Goal: Task Accomplishment & Management: Use online tool/utility

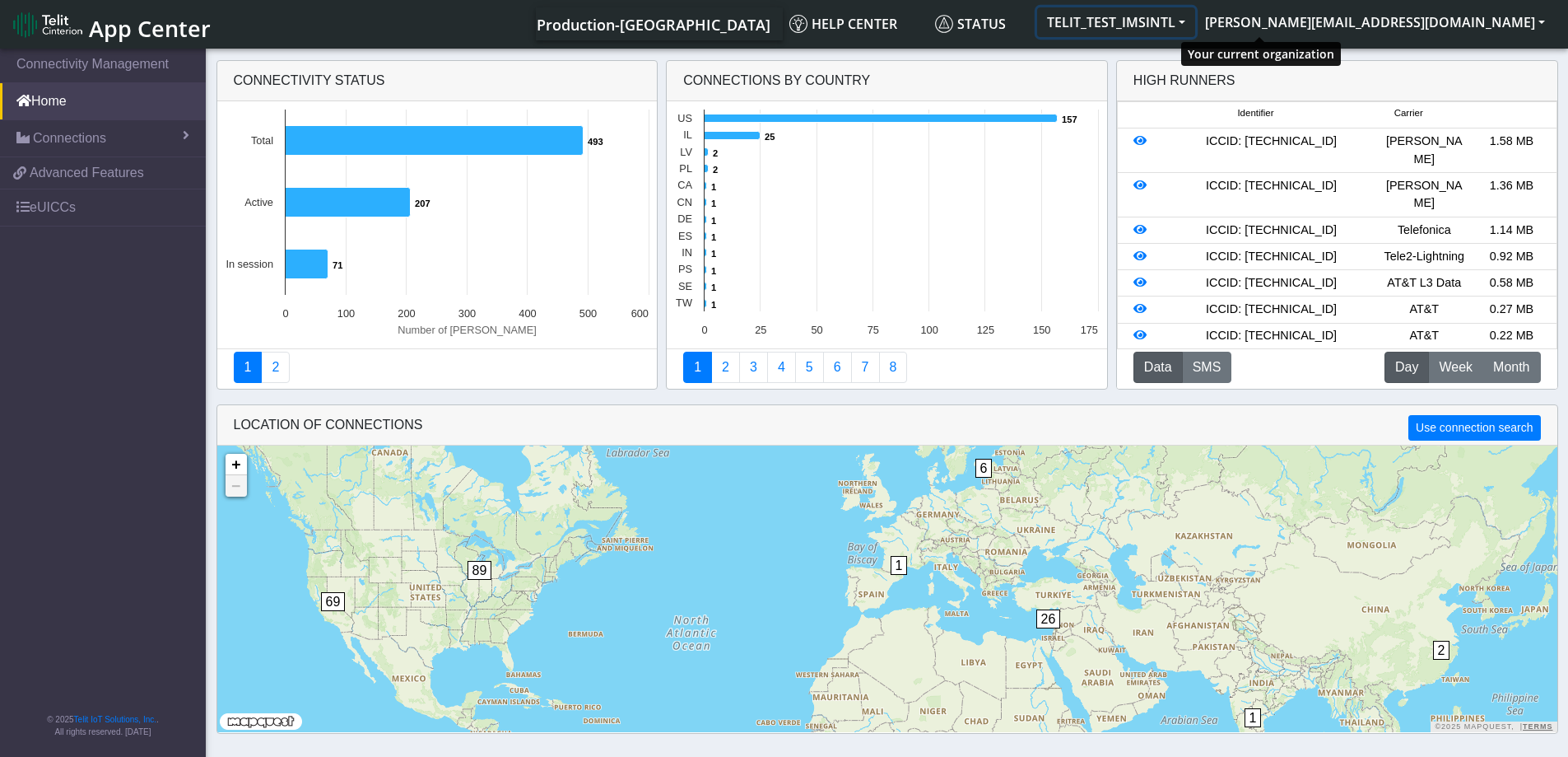
click at [1195, 21] on button "TELIT_TEST_IMSINTL" at bounding box center [1116, 22] width 158 height 29
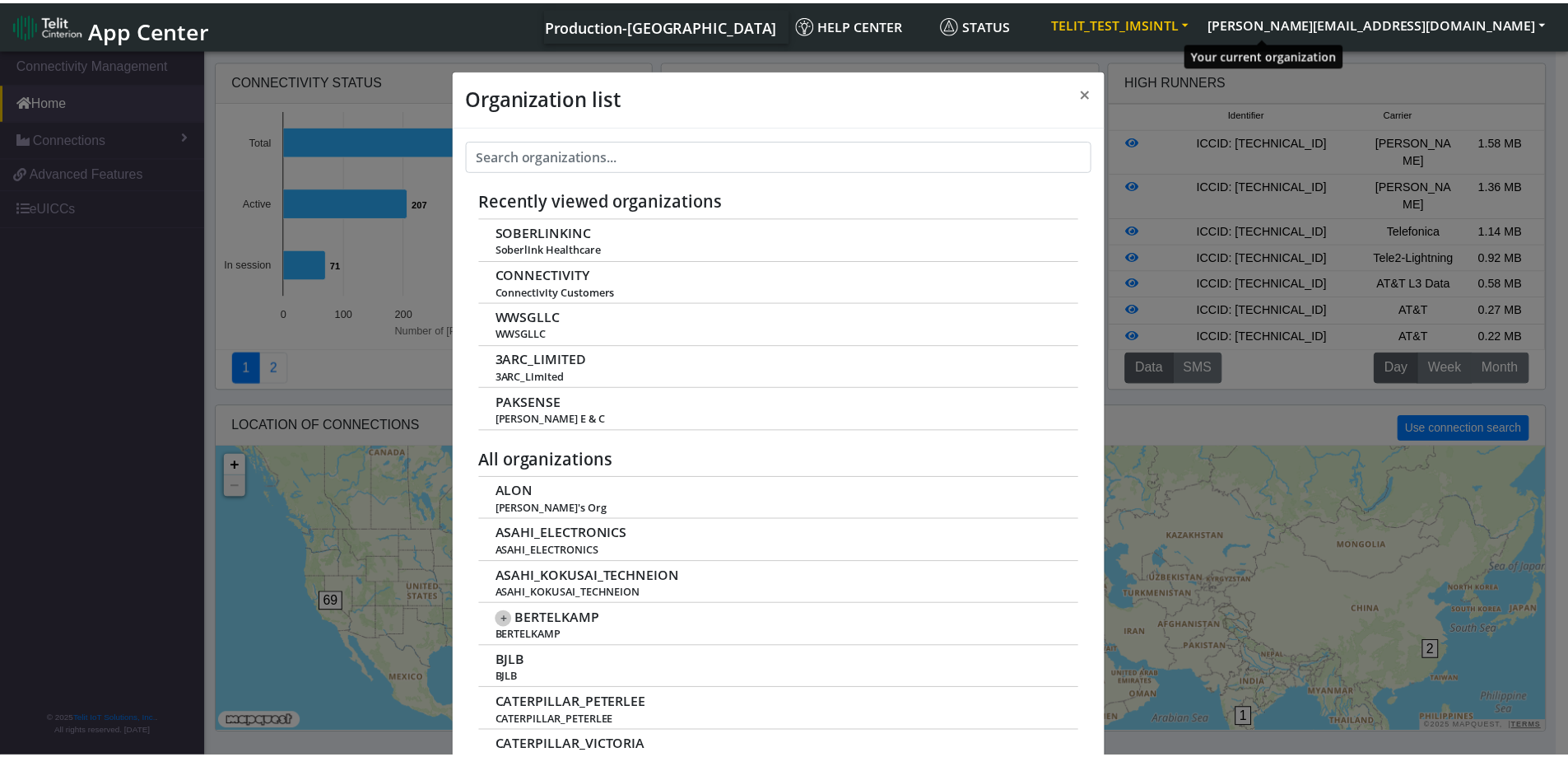
scroll to position [6, 0]
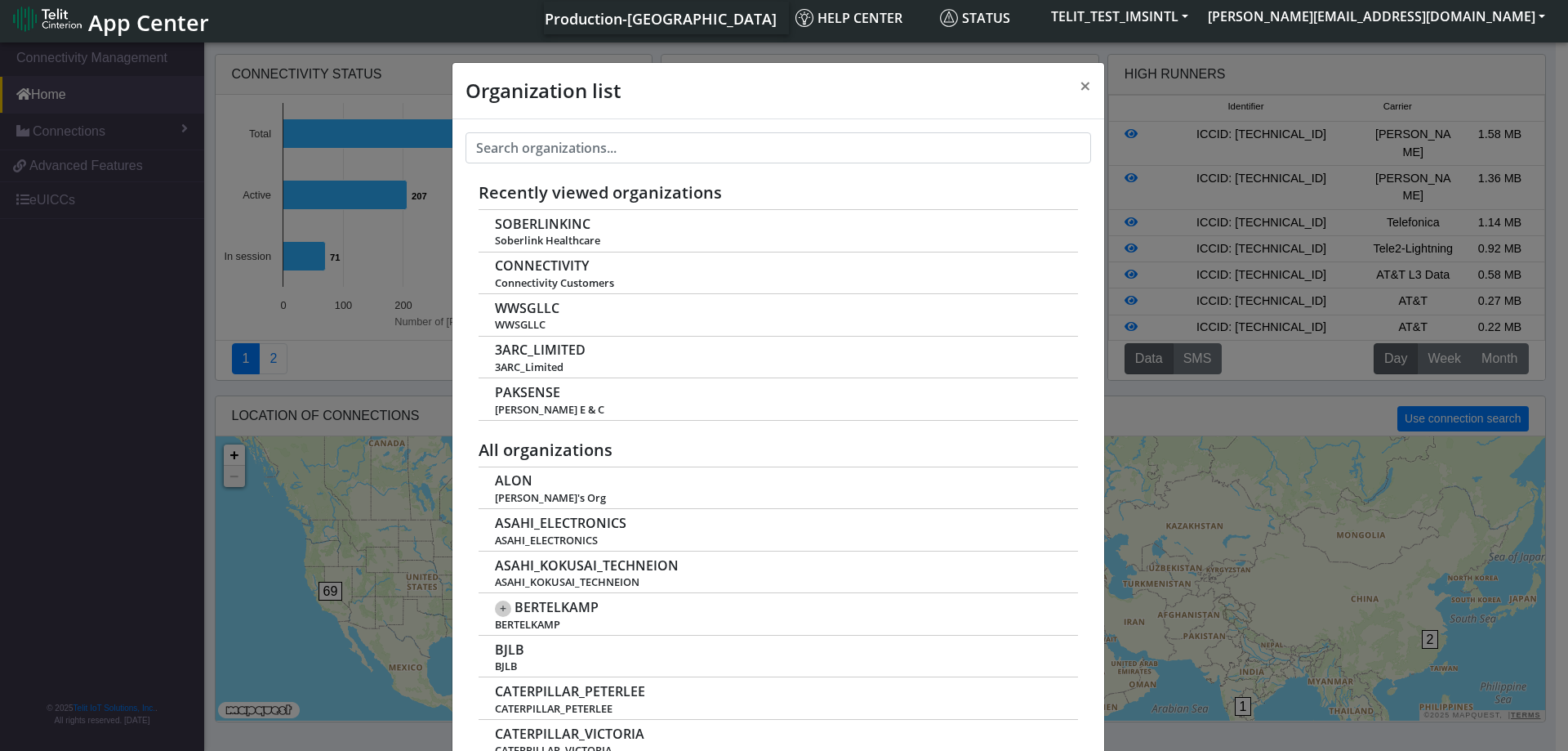
click at [636, 16] on div "Production-US Help center Status TELIT_TEST_IMSINTL stephen.agbohlah@telit.com …" at bounding box center [887, 18] width 1336 height 33
click at [677, 18] on div "Production-US Help center Status TELIT_TEST_IMSINTL stephen.agbohlah@telit.com …" at bounding box center [887, 18] width 1336 height 33
click at [1082, 80] on span "×" at bounding box center [1085, 85] width 11 height 27
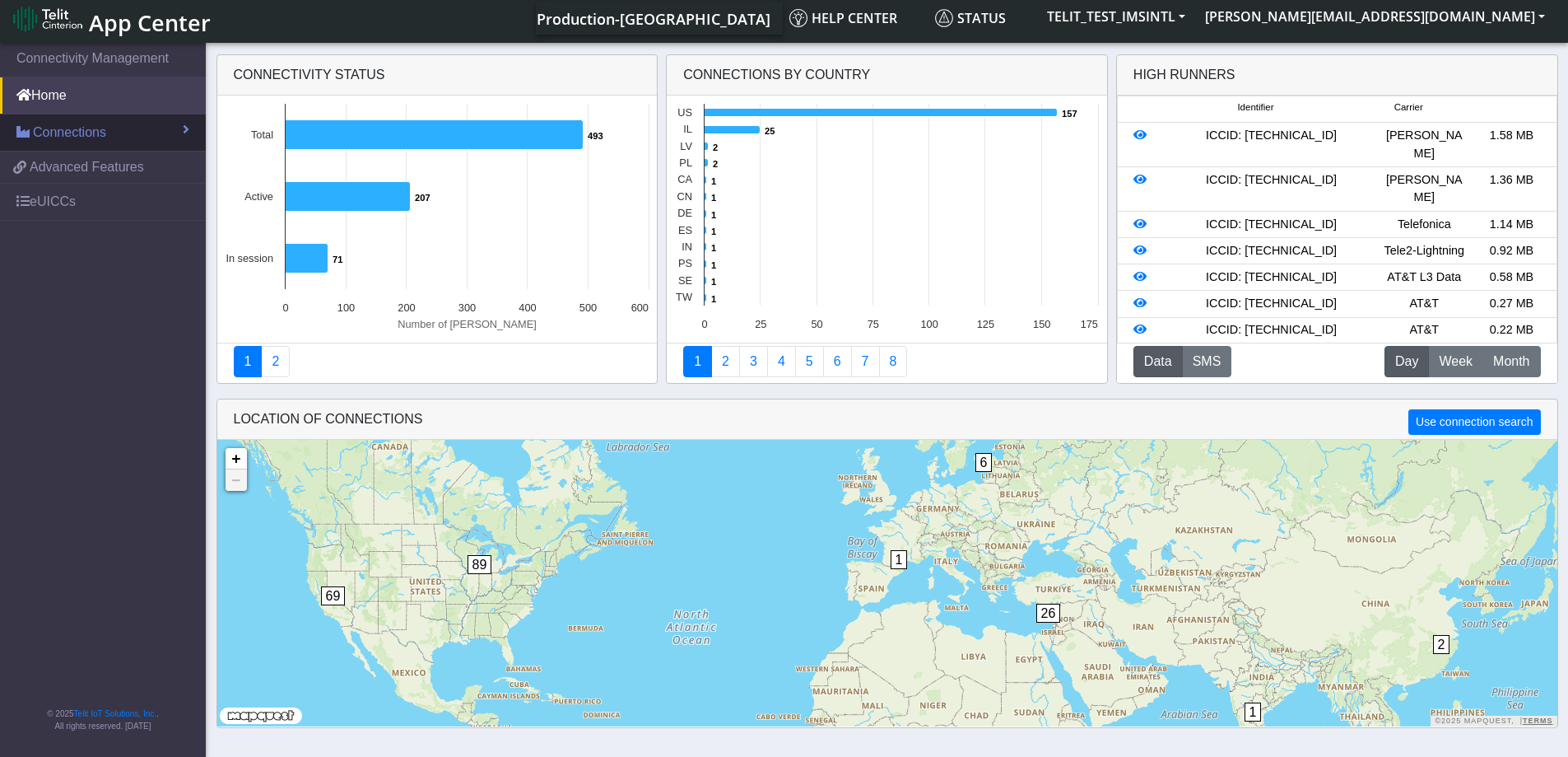
click at [89, 131] on span "Connections" at bounding box center [70, 132] width 74 height 20
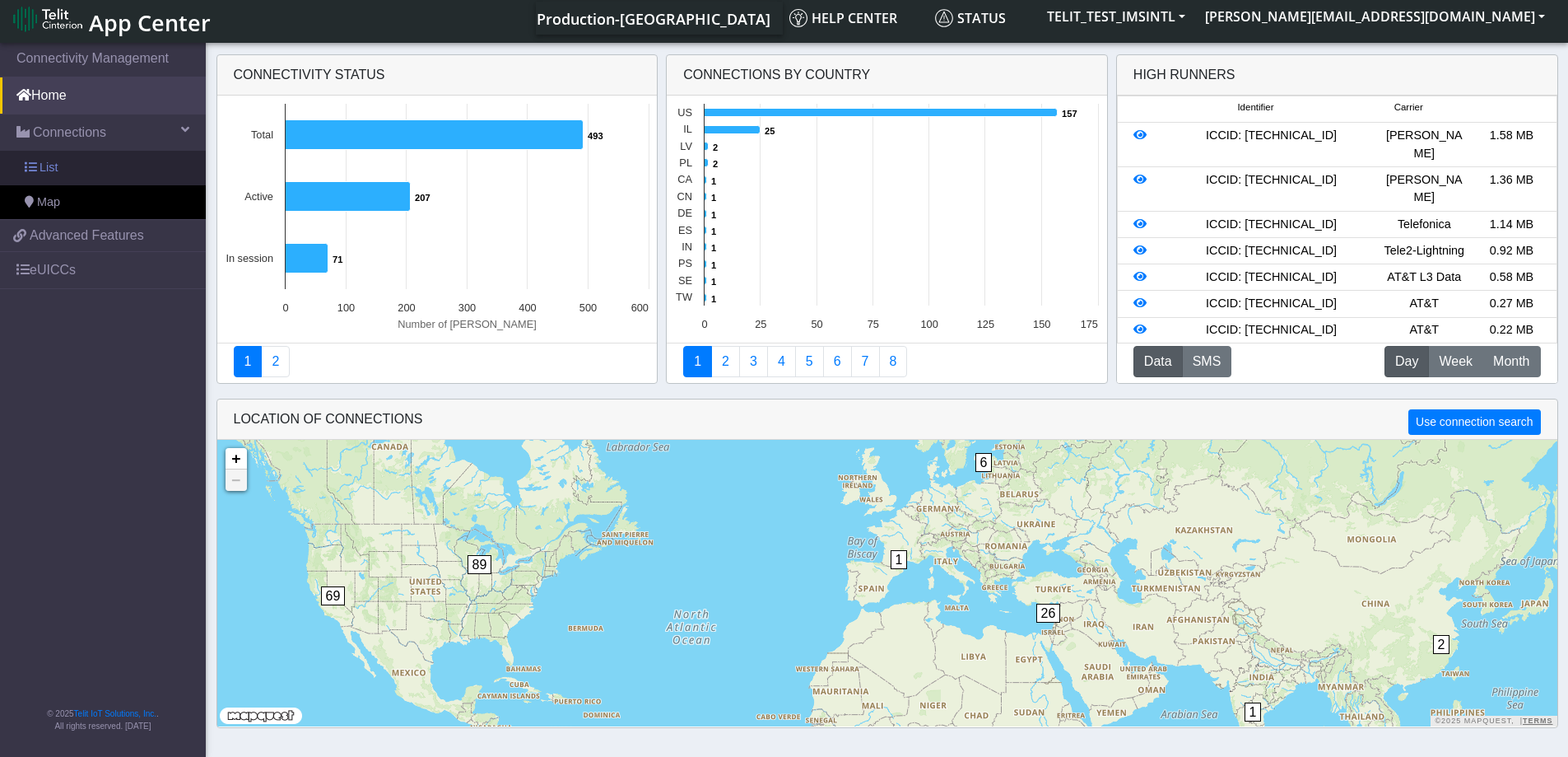
click at [51, 168] on span "List" at bounding box center [48, 167] width 18 height 18
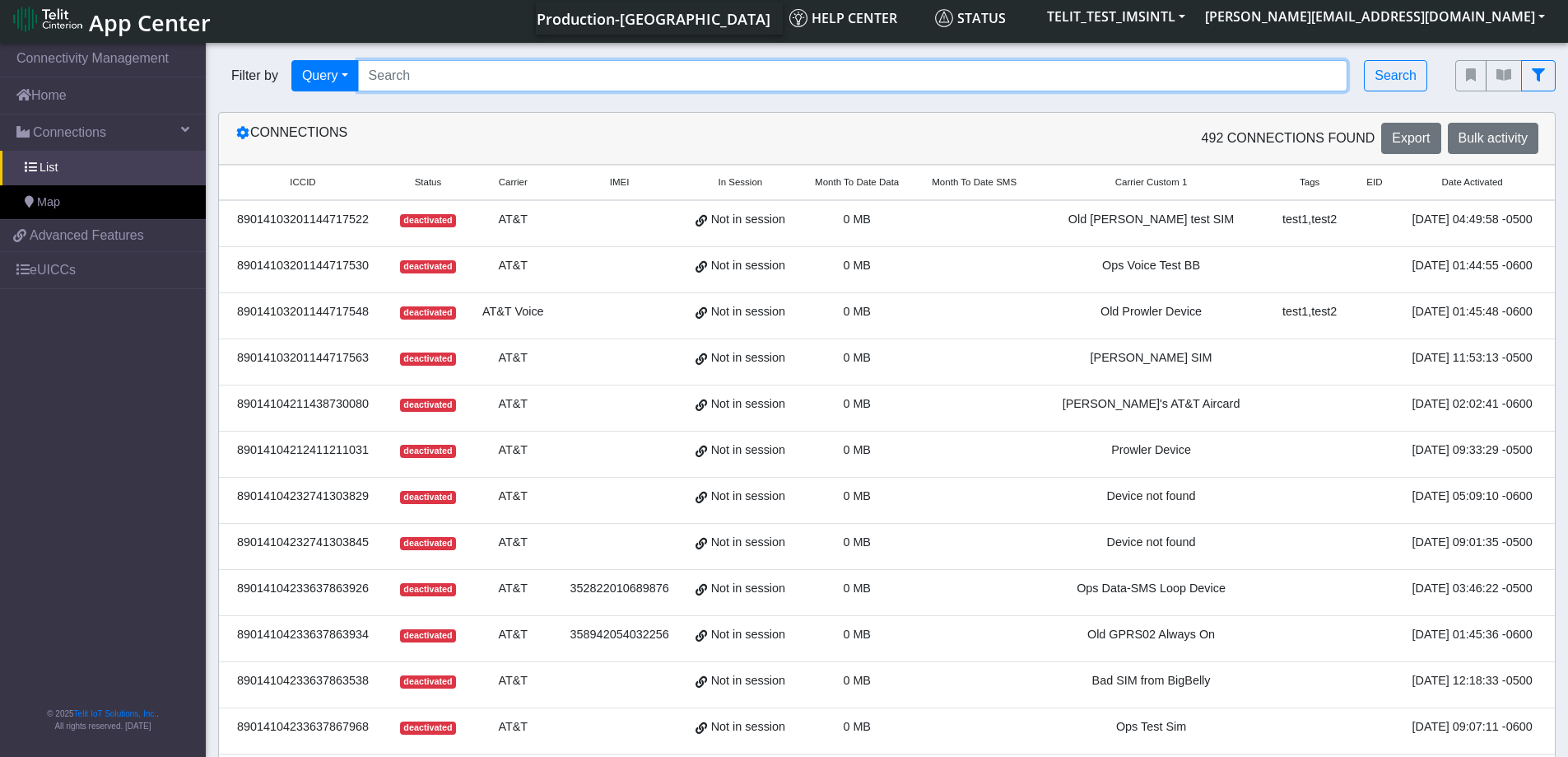
click at [442, 80] on input "Search..." at bounding box center [853, 76] width 990 height 31
paste input "89358152000000842981"
type input "89358152000000842981"
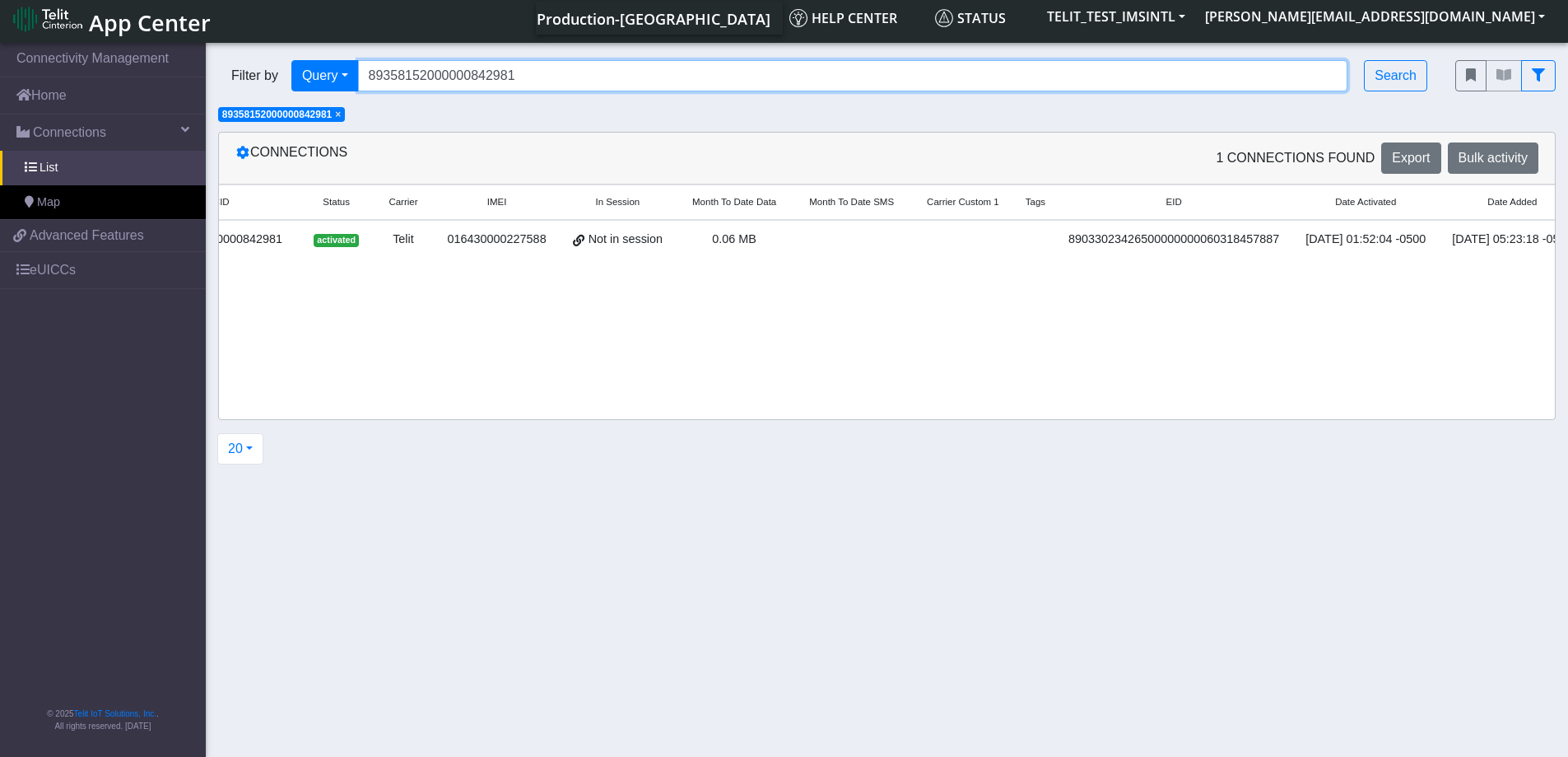
scroll to position [0, 300]
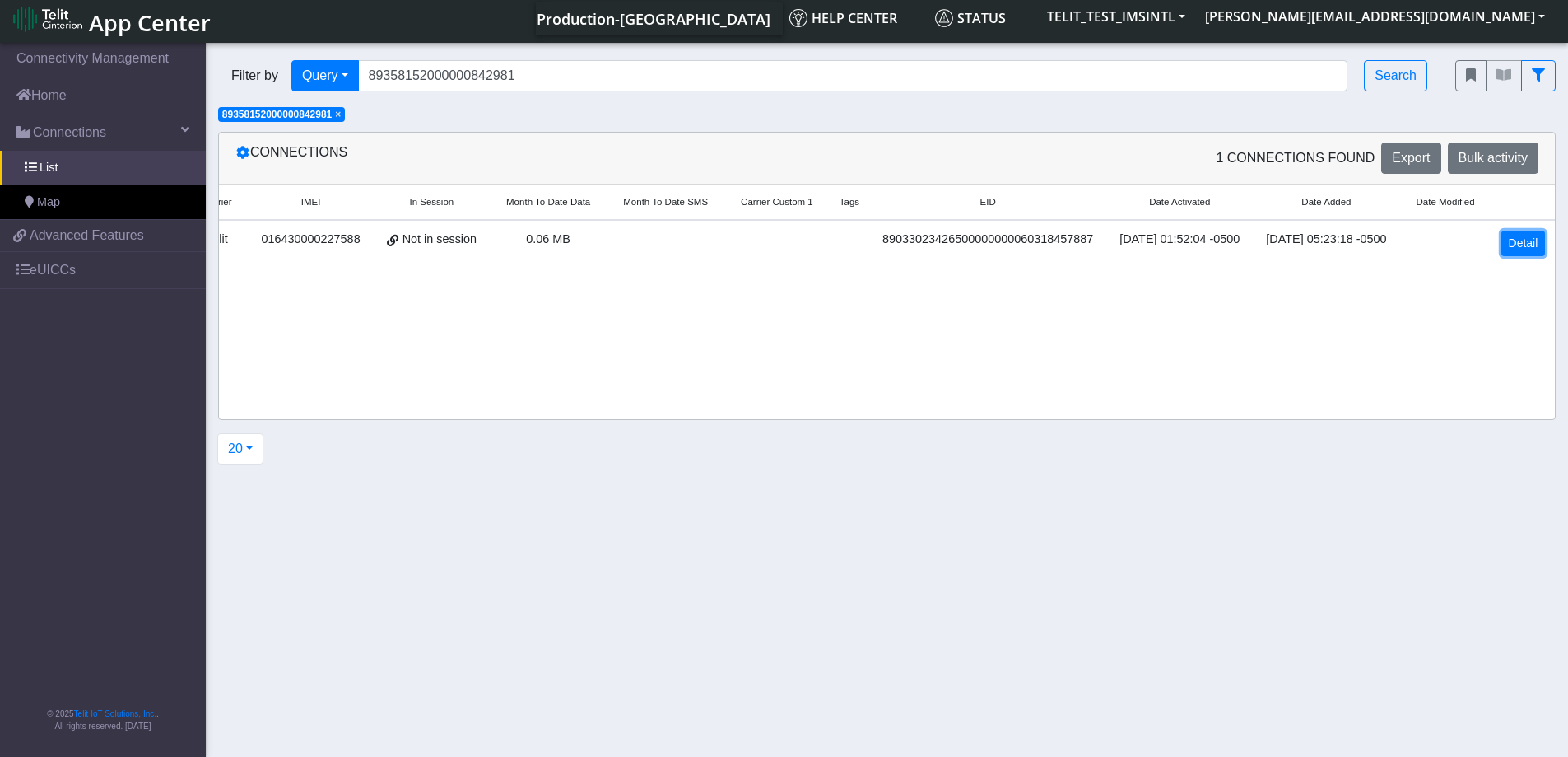
click at [1533, 243] on link "Detail" at bounding box center [1524, 243] width 44 height 26
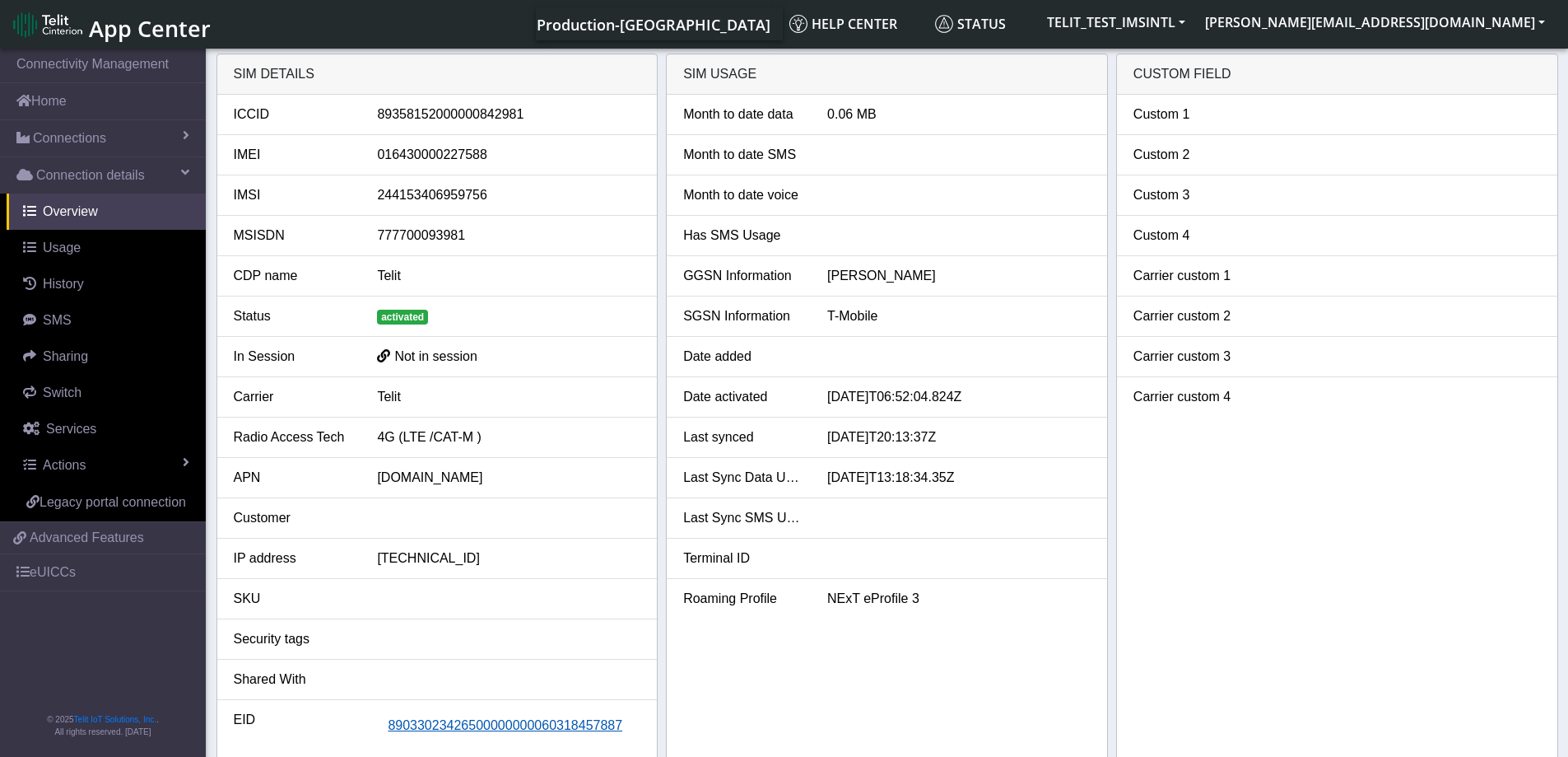
click at [517, 726] on span "89033023426500000000060318457887" at bounding box center [504, 725] width 234 height 14
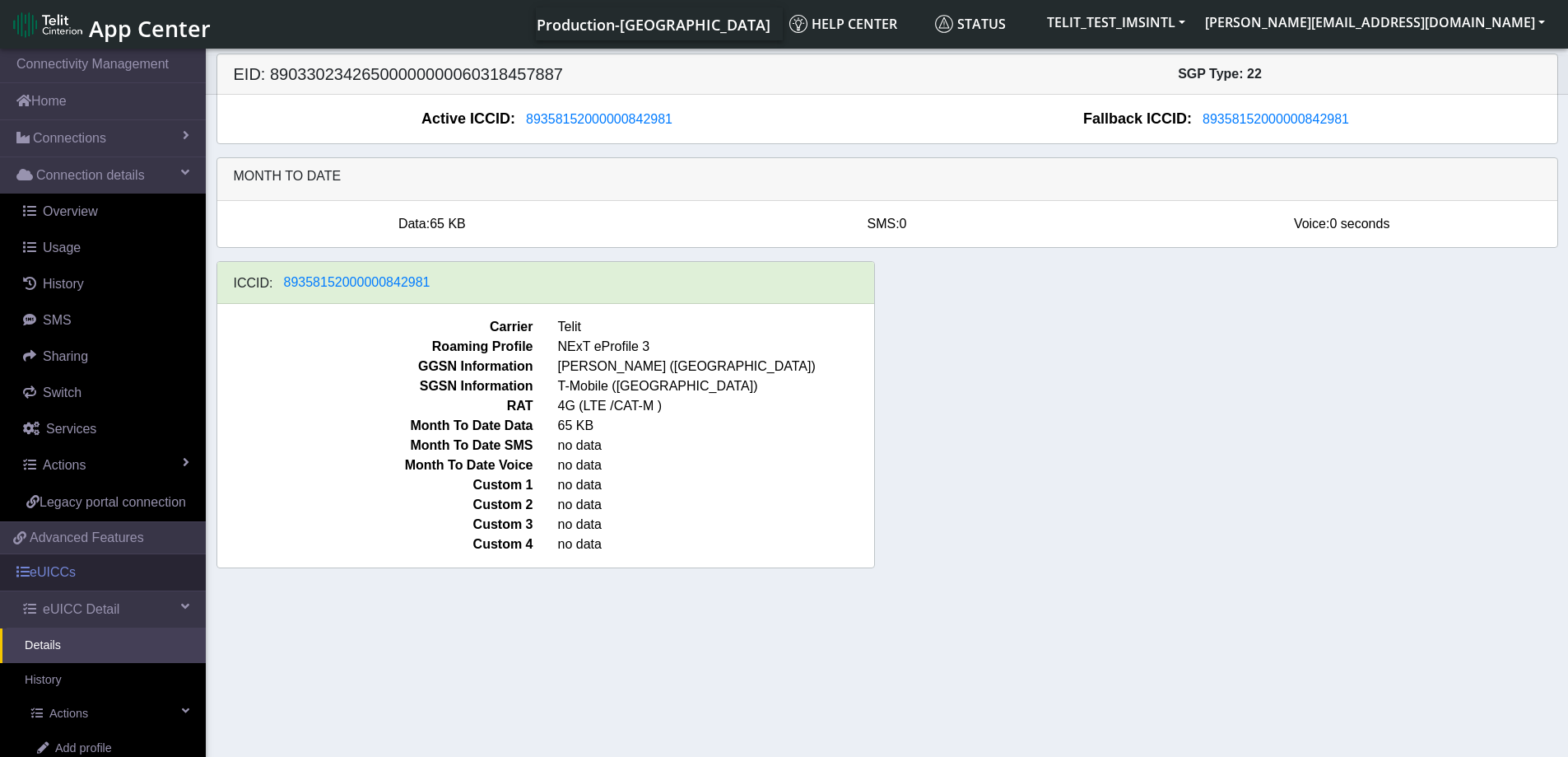
scroll to position [191, 0]
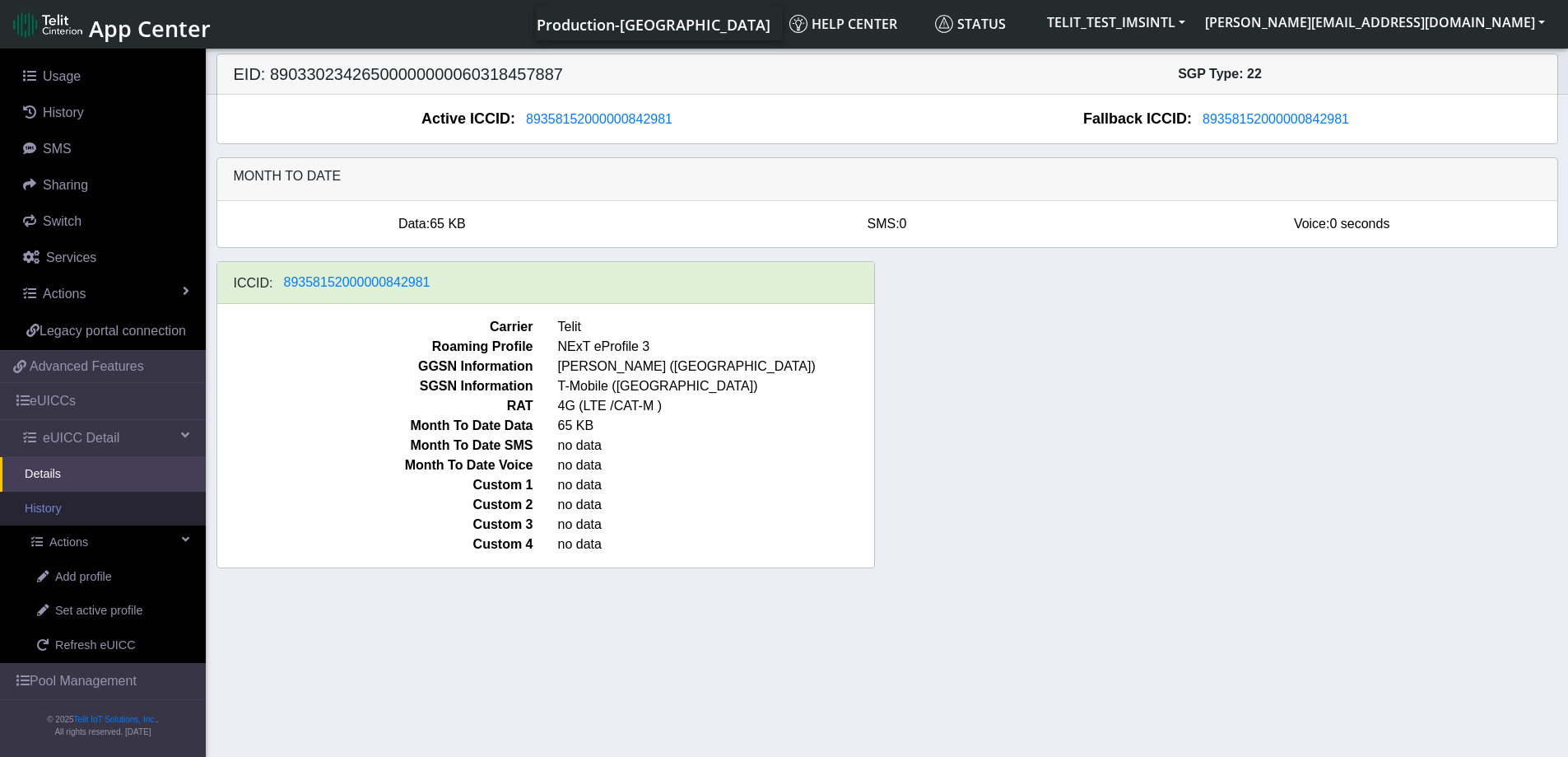
click at [66, 501] on link "History" at bounding box center [103, 508] width 206 height 35
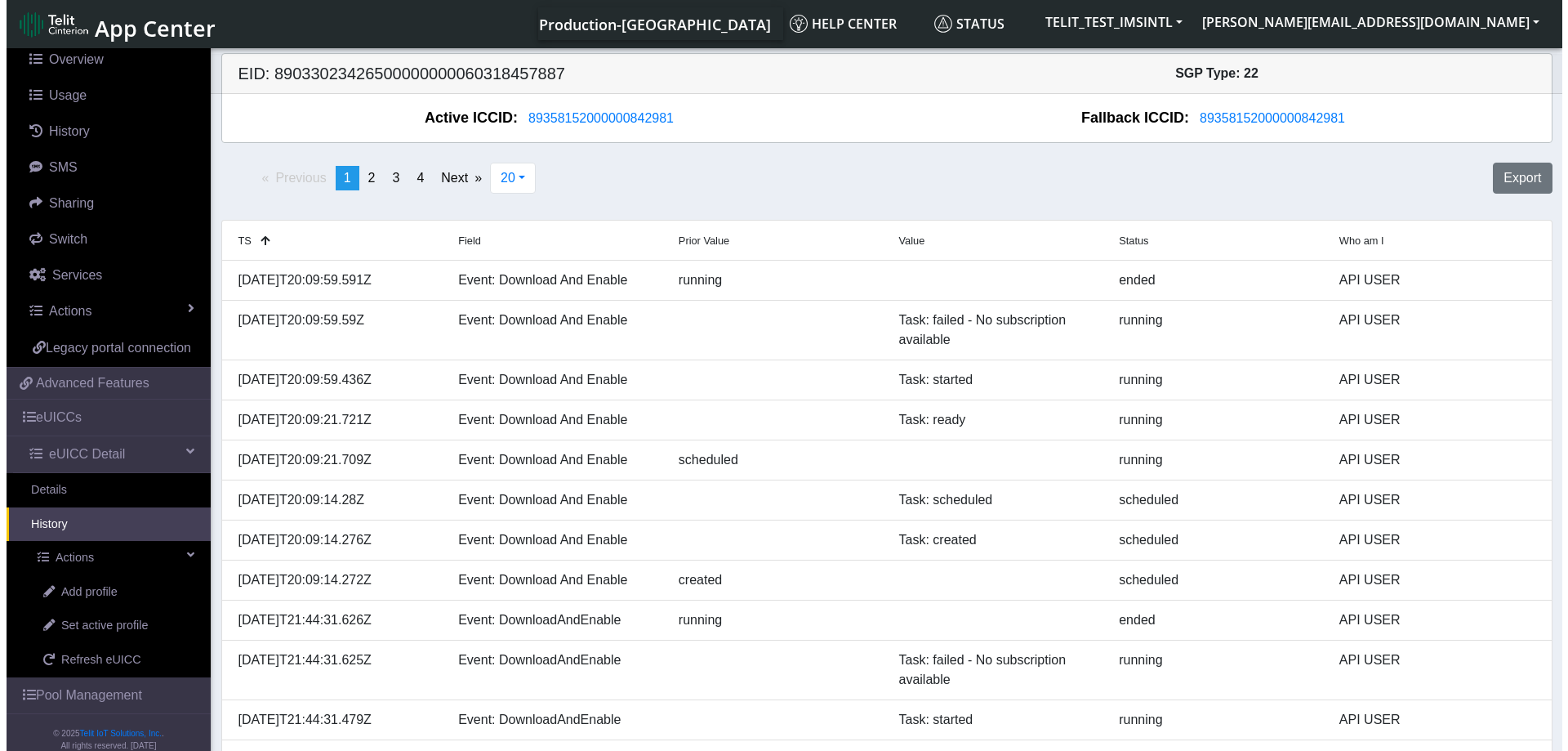
scroll to position [189, 0]
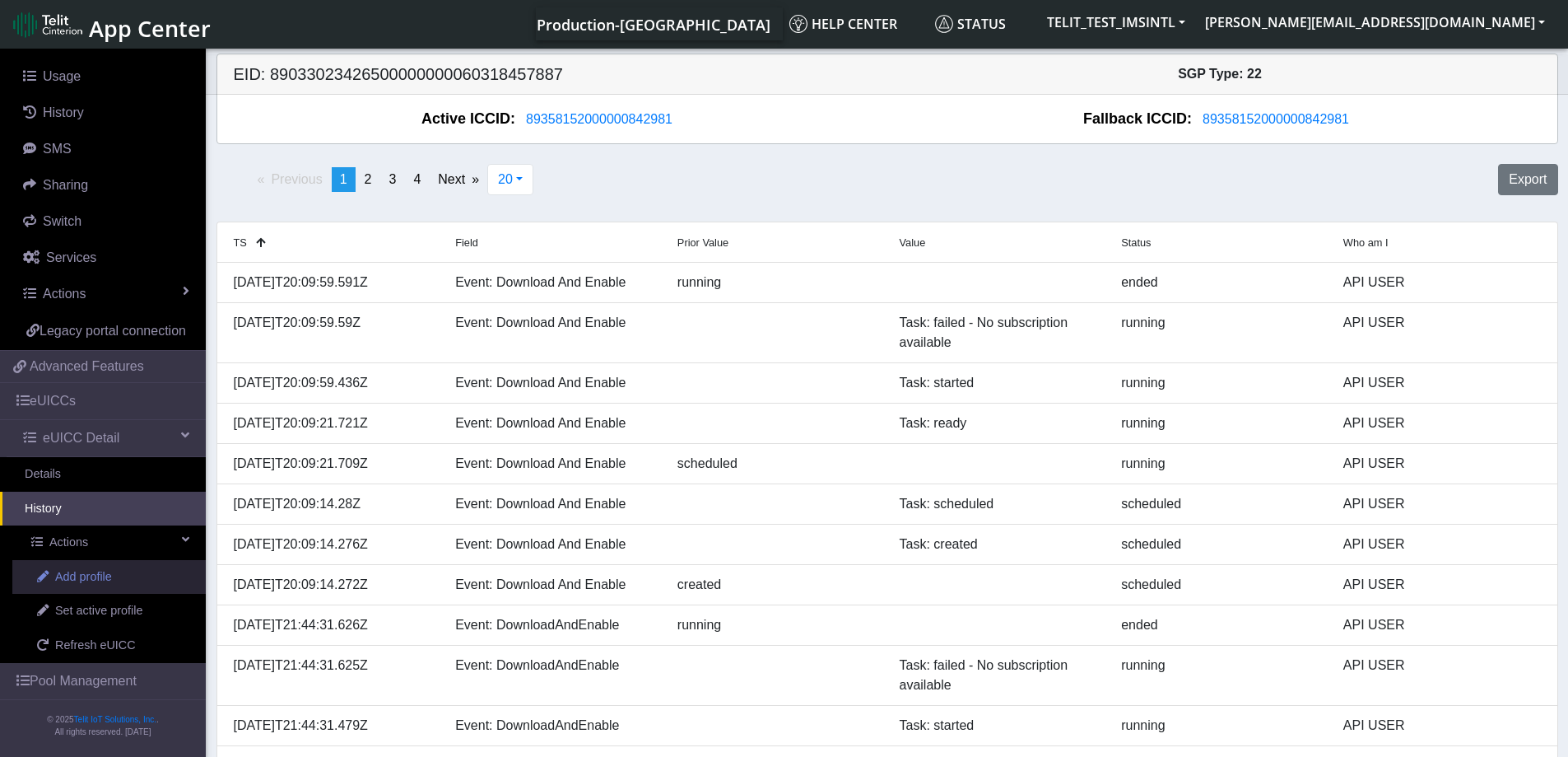
click at [100, 576] on span "Add profile" at bounding box center [83, 576] width 57 height 18
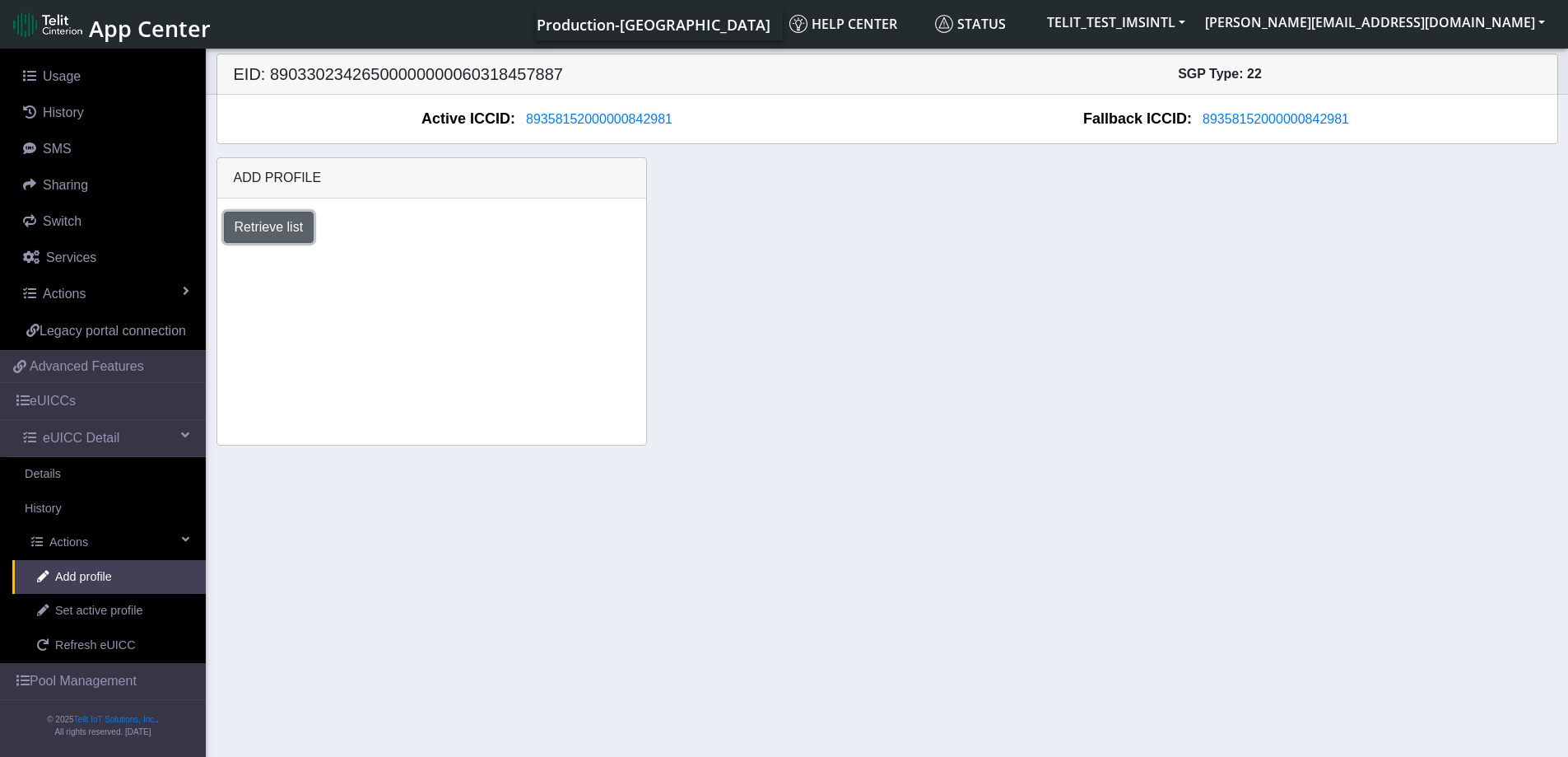
click at [279, 220] on button "Retrieve list" at bounding box center [269, 227] width 91 height 31
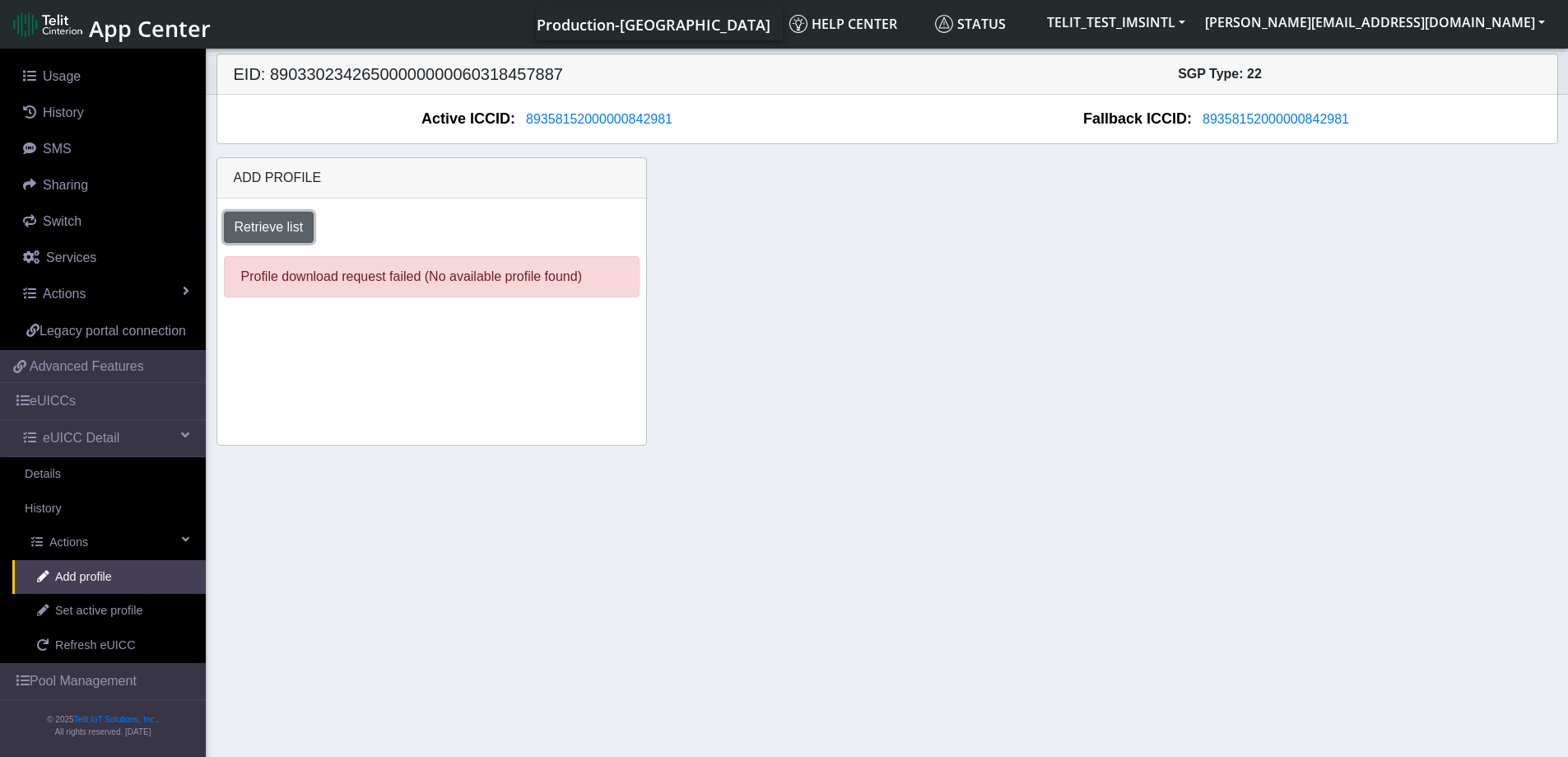
click at [264, 217] on button "Retrieve list" at bounding box center [269, 227] width 91 height 31
click at [608, 122] on span "89358152000000842981" at bounding box center [599, 119] width 146 height 14
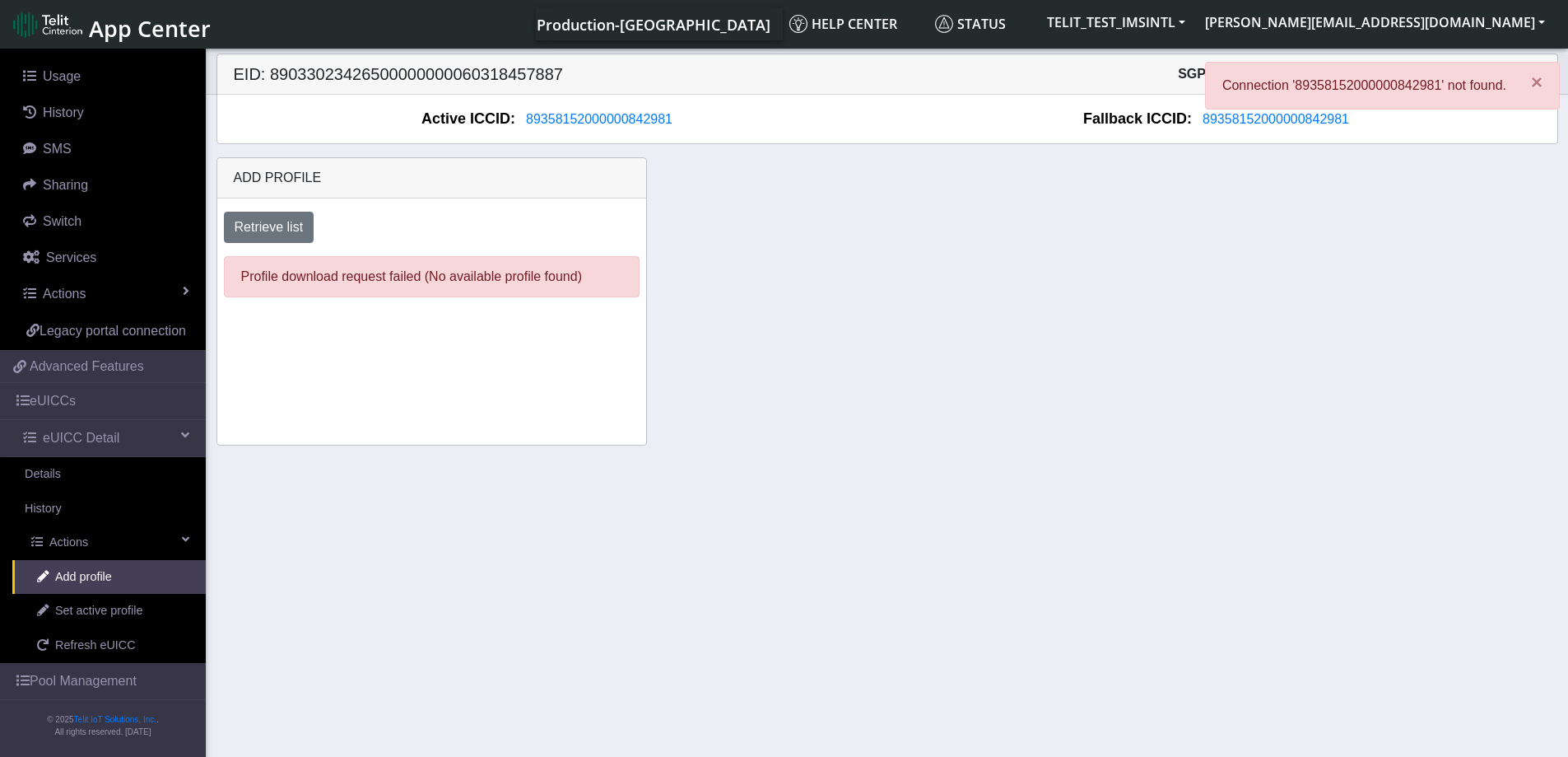
click at [872, 295] on div "Add profile Retrieve list Profile download request failed (No available profile…" at bounding box center [887, 301] width 1367 height 288
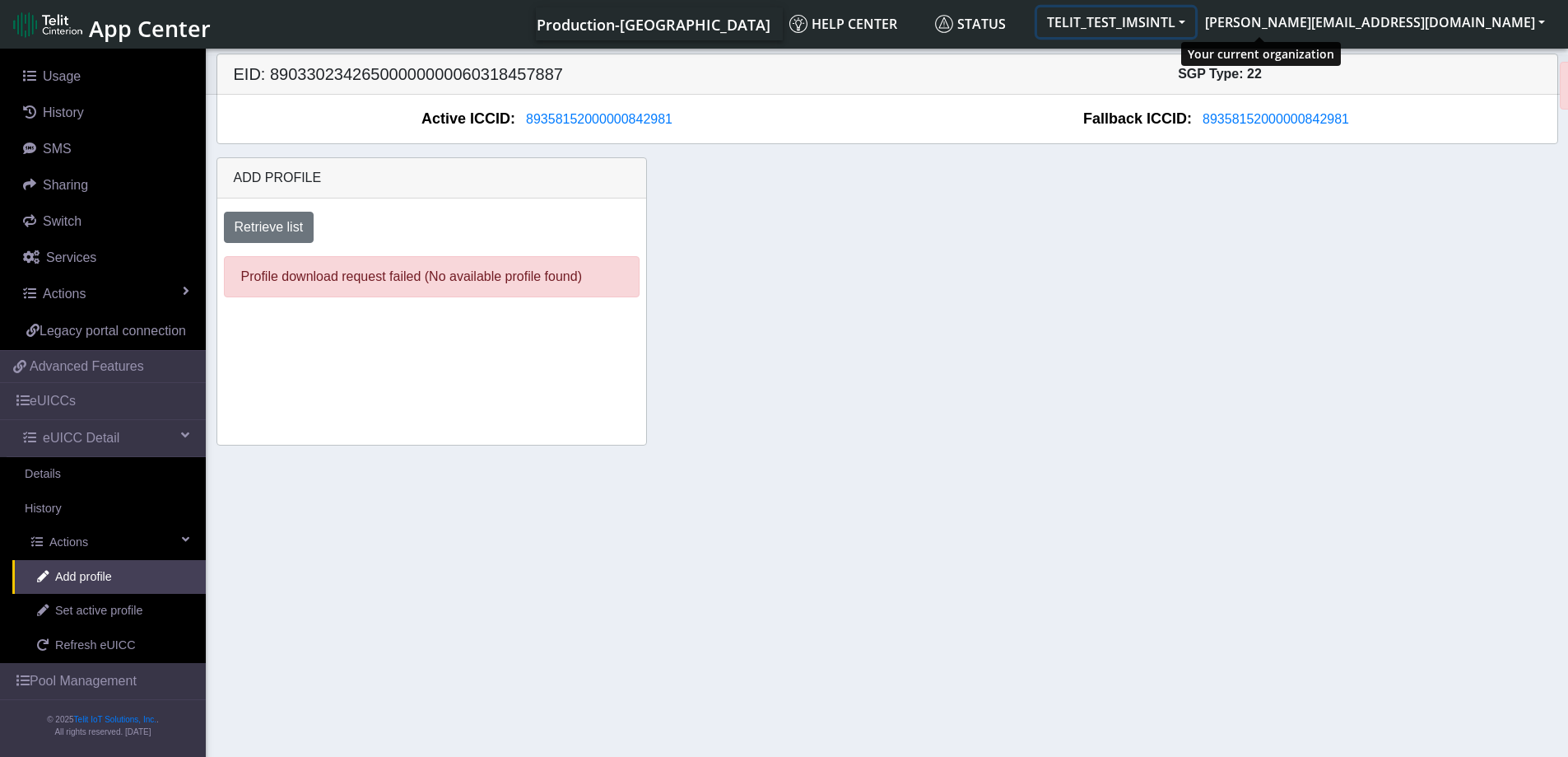
click at [1195, 25] on button "TELIT_TEST_IMSINTL" at bounding box center [1116, 22] width 158 height 29
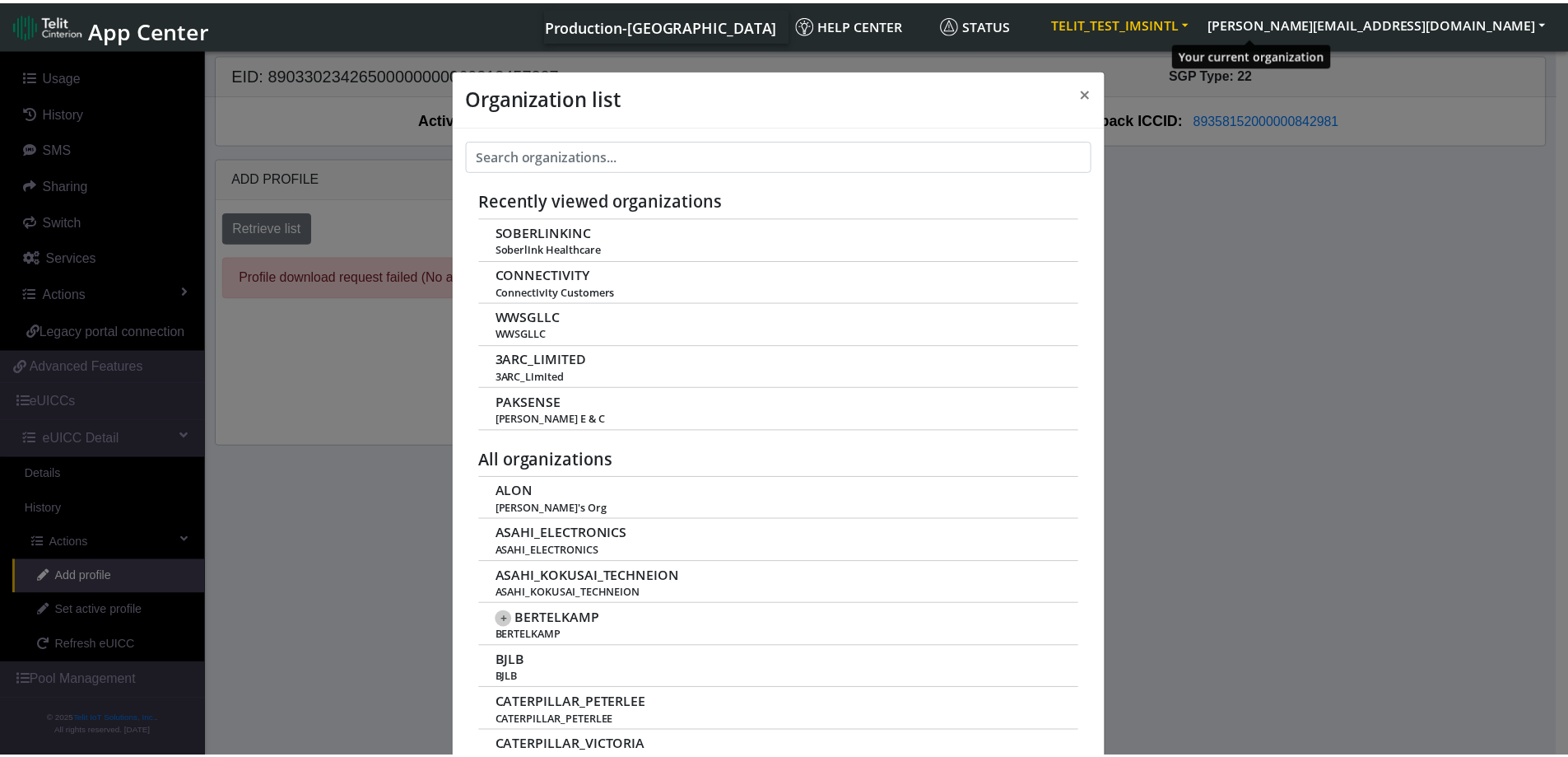
scroll to position [6, 0]
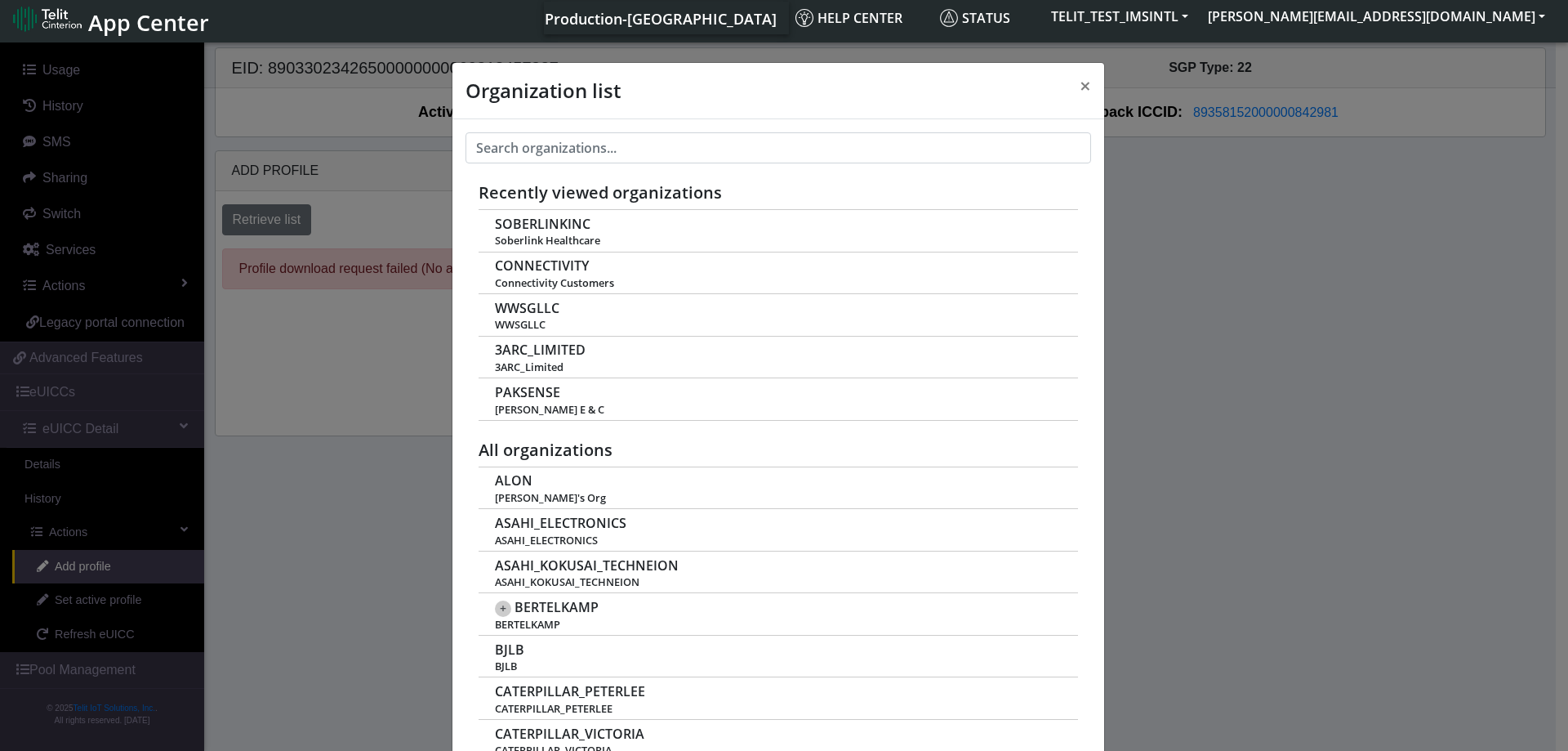
click at [1249, 357] on div "Organization list × Recently viewed organizations SOBERLINKINC Soberlink Health…" at bounding box center [784, 395] width 1568 height 712
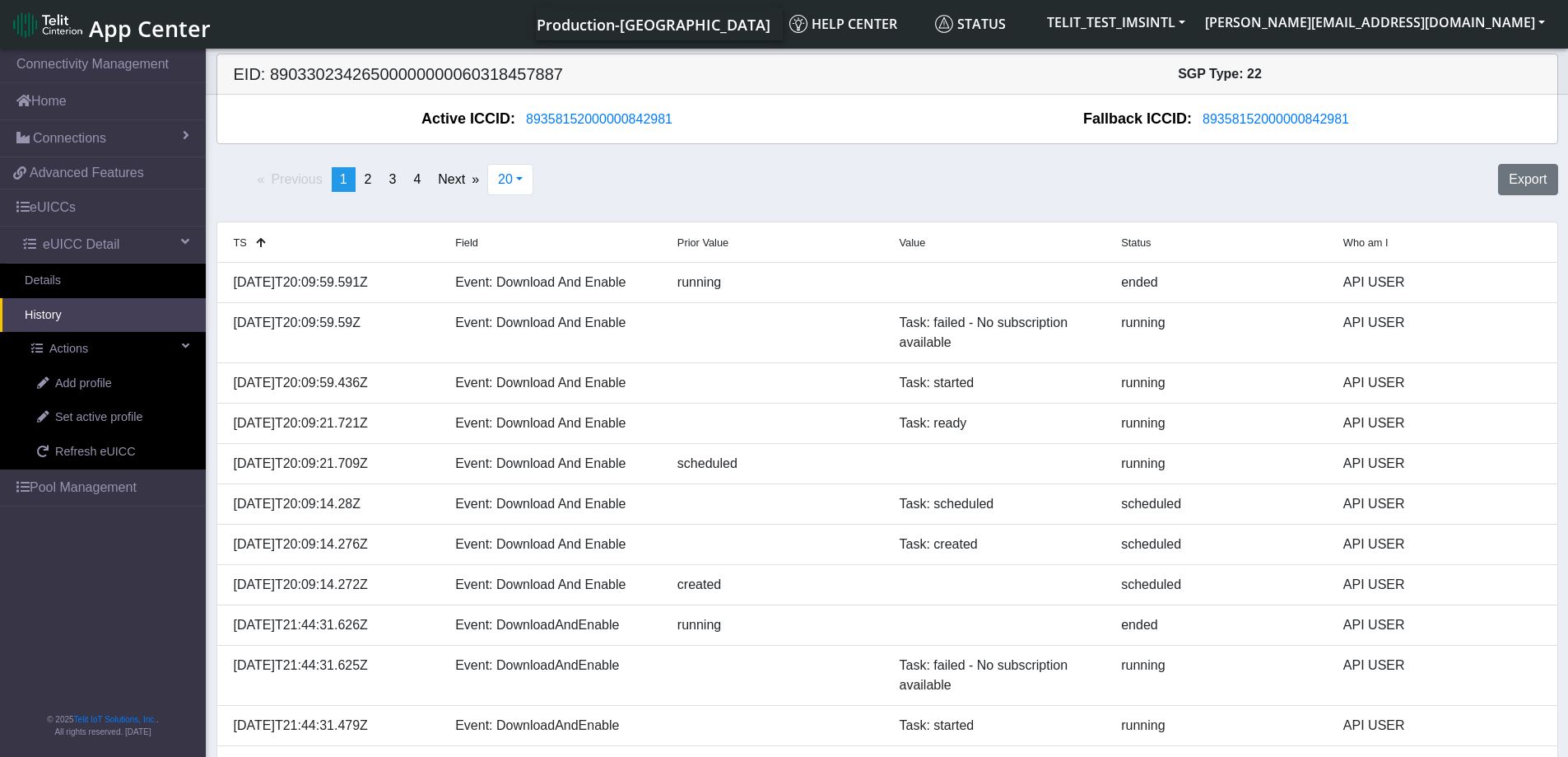
click at [124, 29] on span "App Center" at bounding box center [149, 28] width 122 height 30
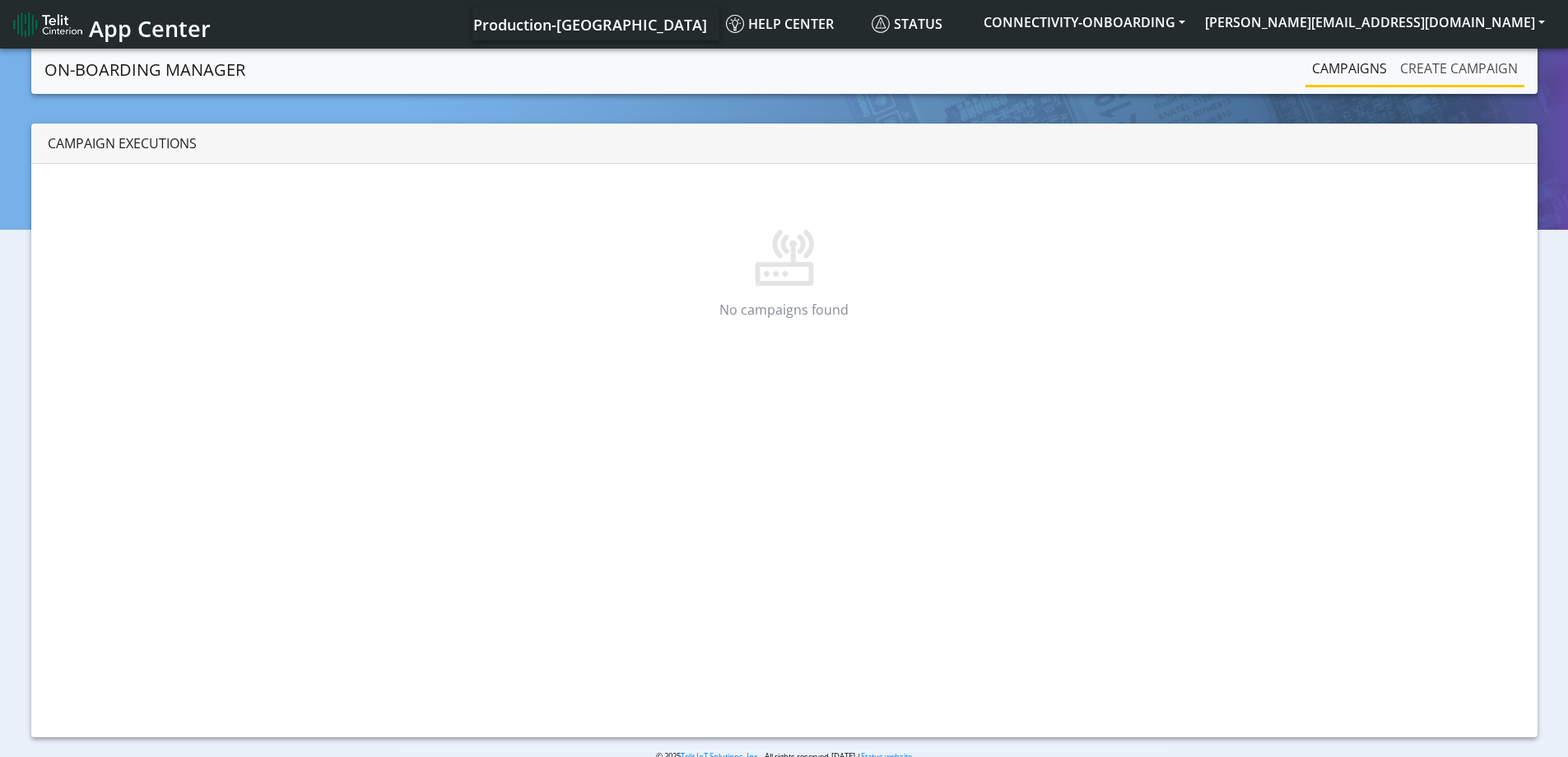
click at [1462, 72] on link "Create campaign" at bounding box center [1458, 68] width 131 height 33
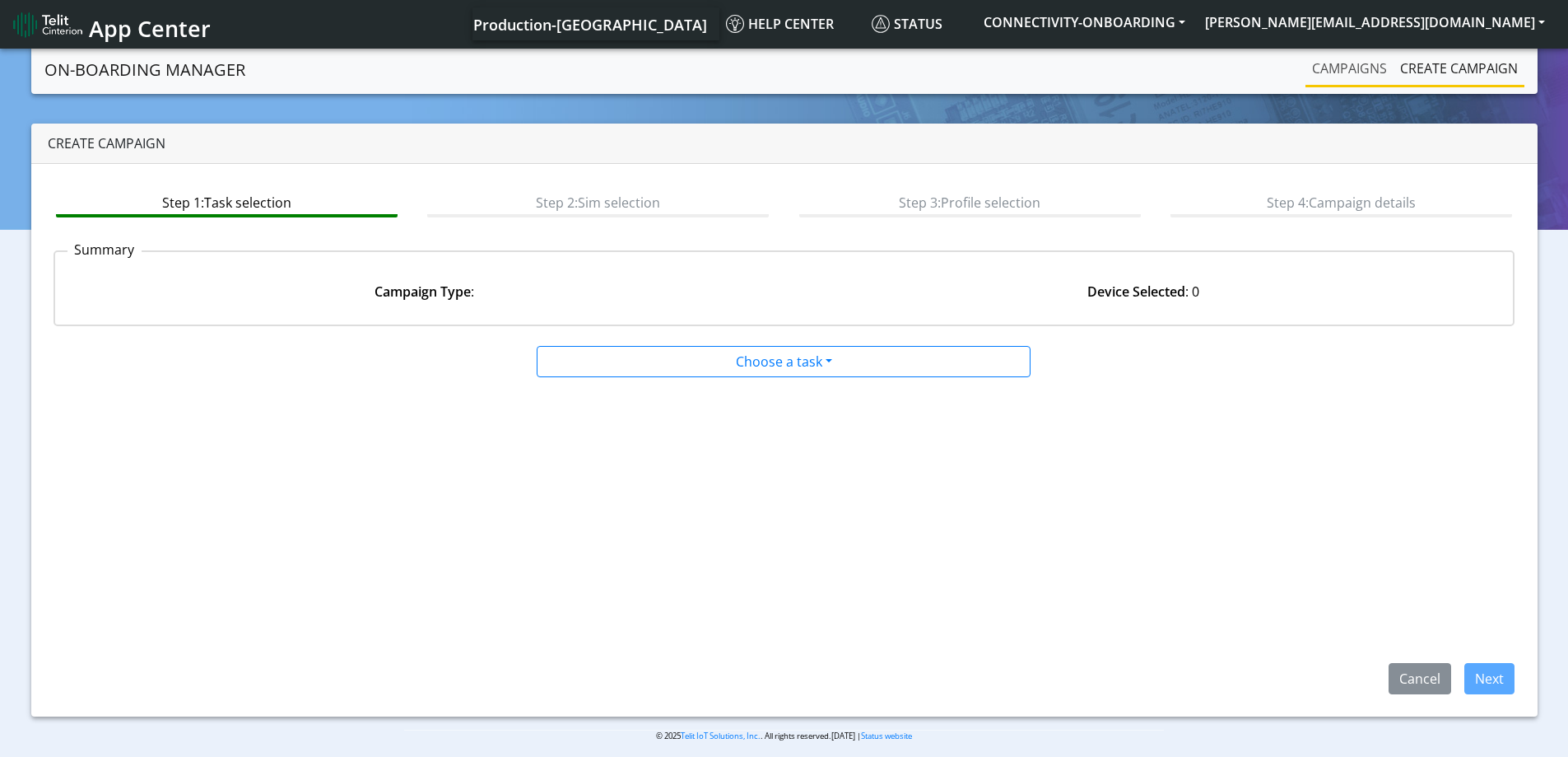
click at [1354, 64] on link "Campaigns" at bounding box center [1349, 68] width 88 height 33
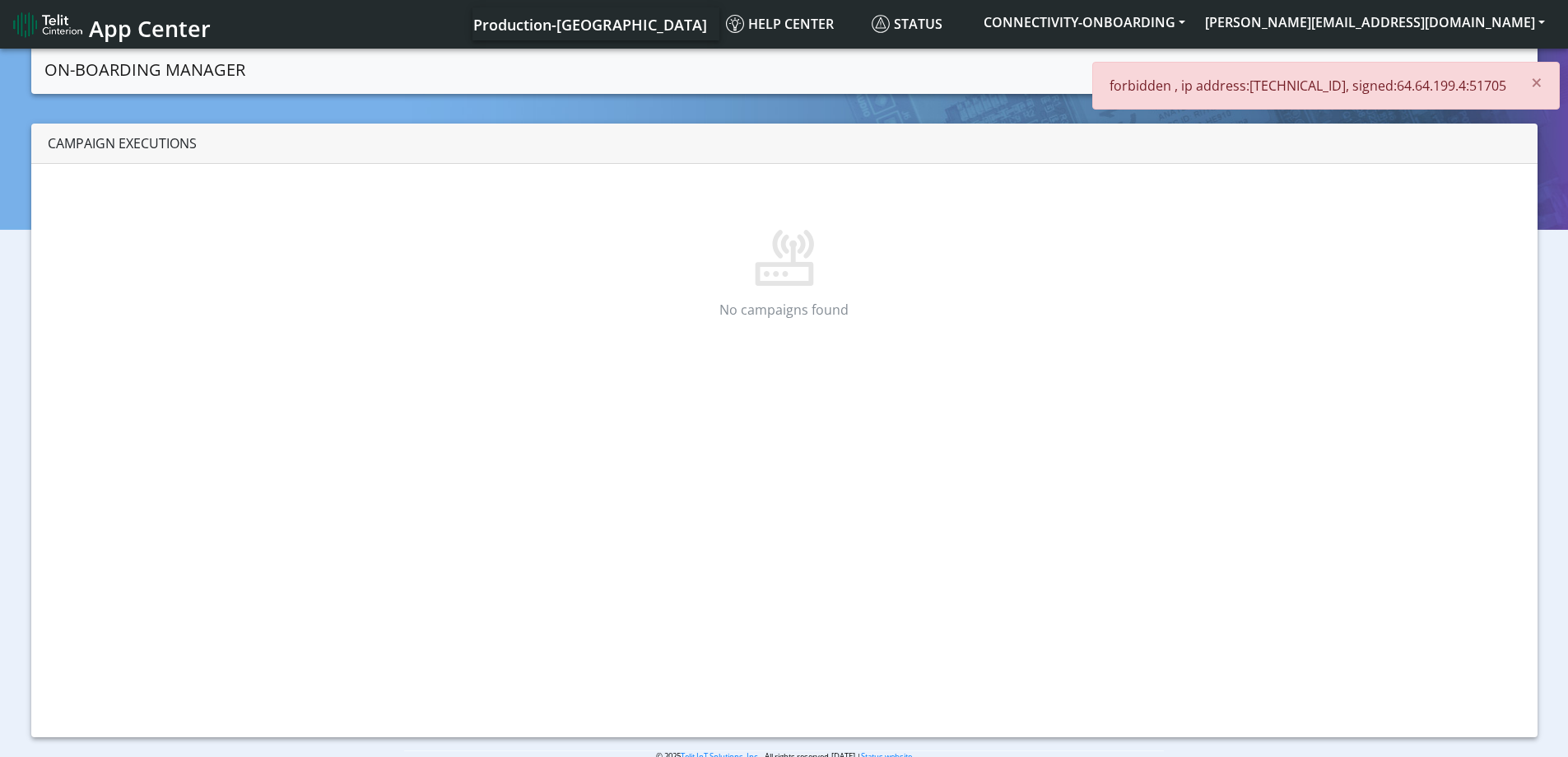
click at [966, 190] on p at bounding box center [784, 234] width 1417 height 106
click at [1538, 84] on span "×" at bounding box center [1537, 81] width 11 height 27
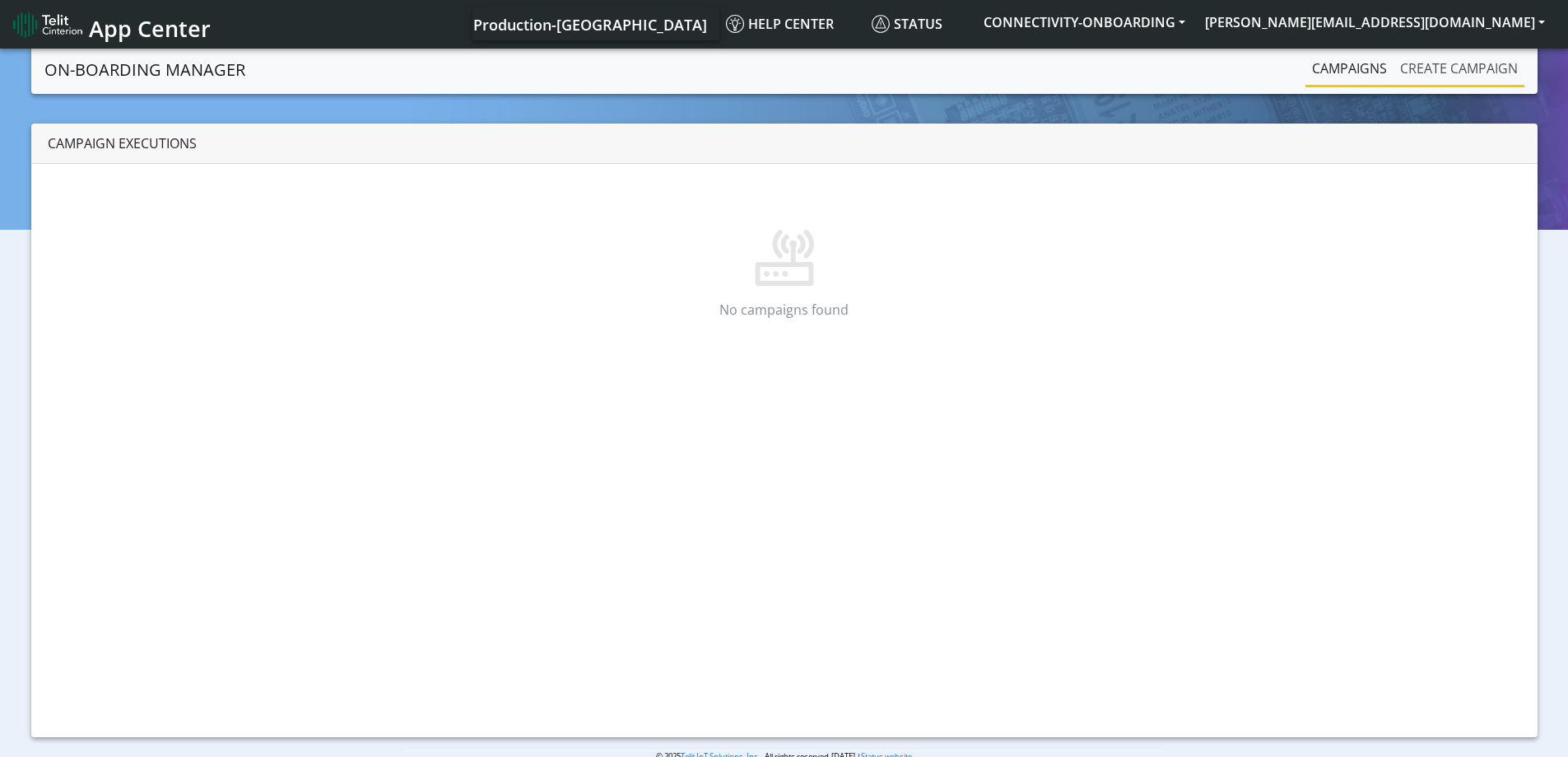
click at [1475, 75] on link "Create campaign" at bounding box center [1458, 68] width 131 height 33
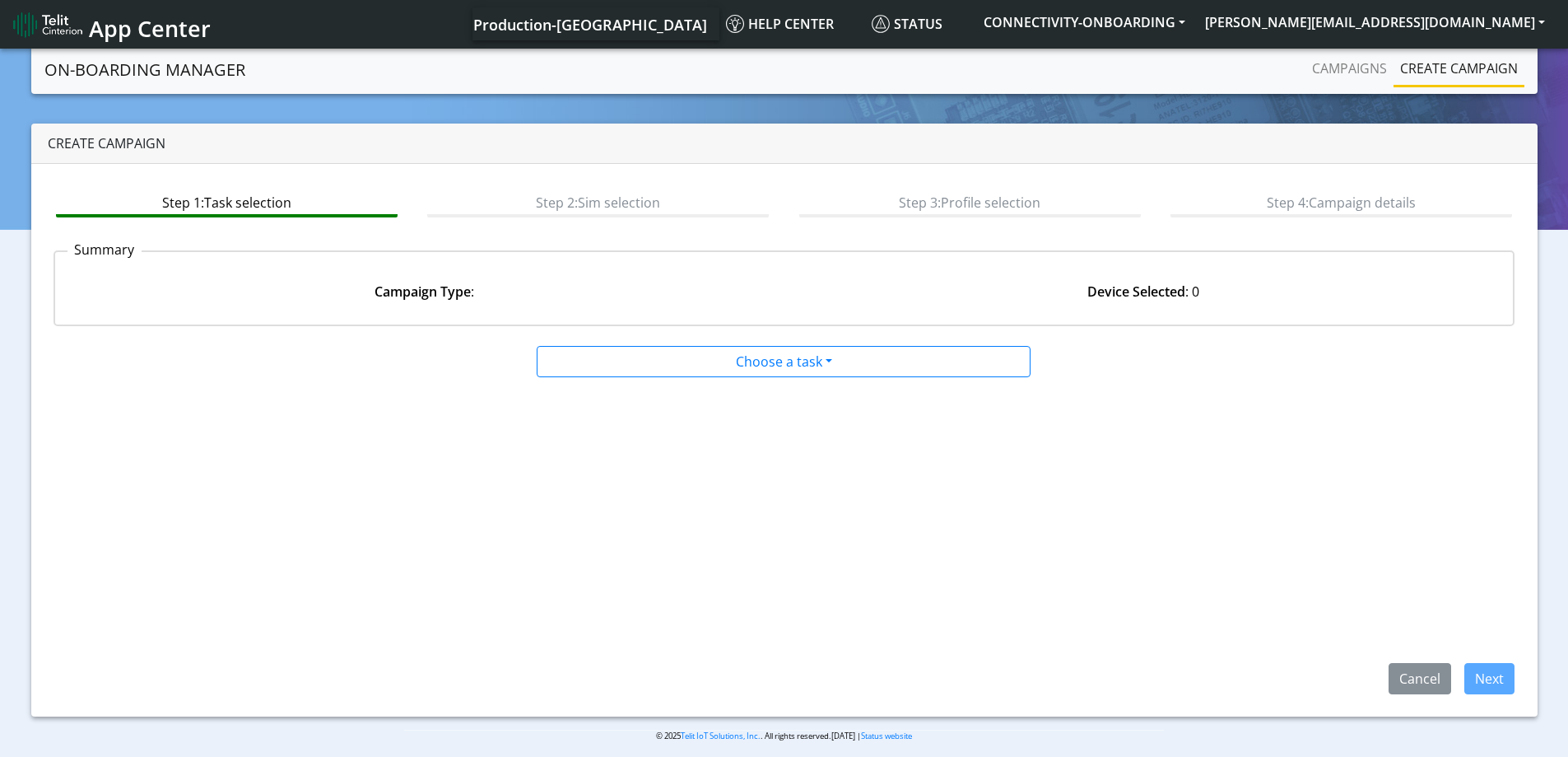
click at [409, 537] on app-paging-btns "Cancel Next" at bounding box center [785, 536] width 1462 height 317
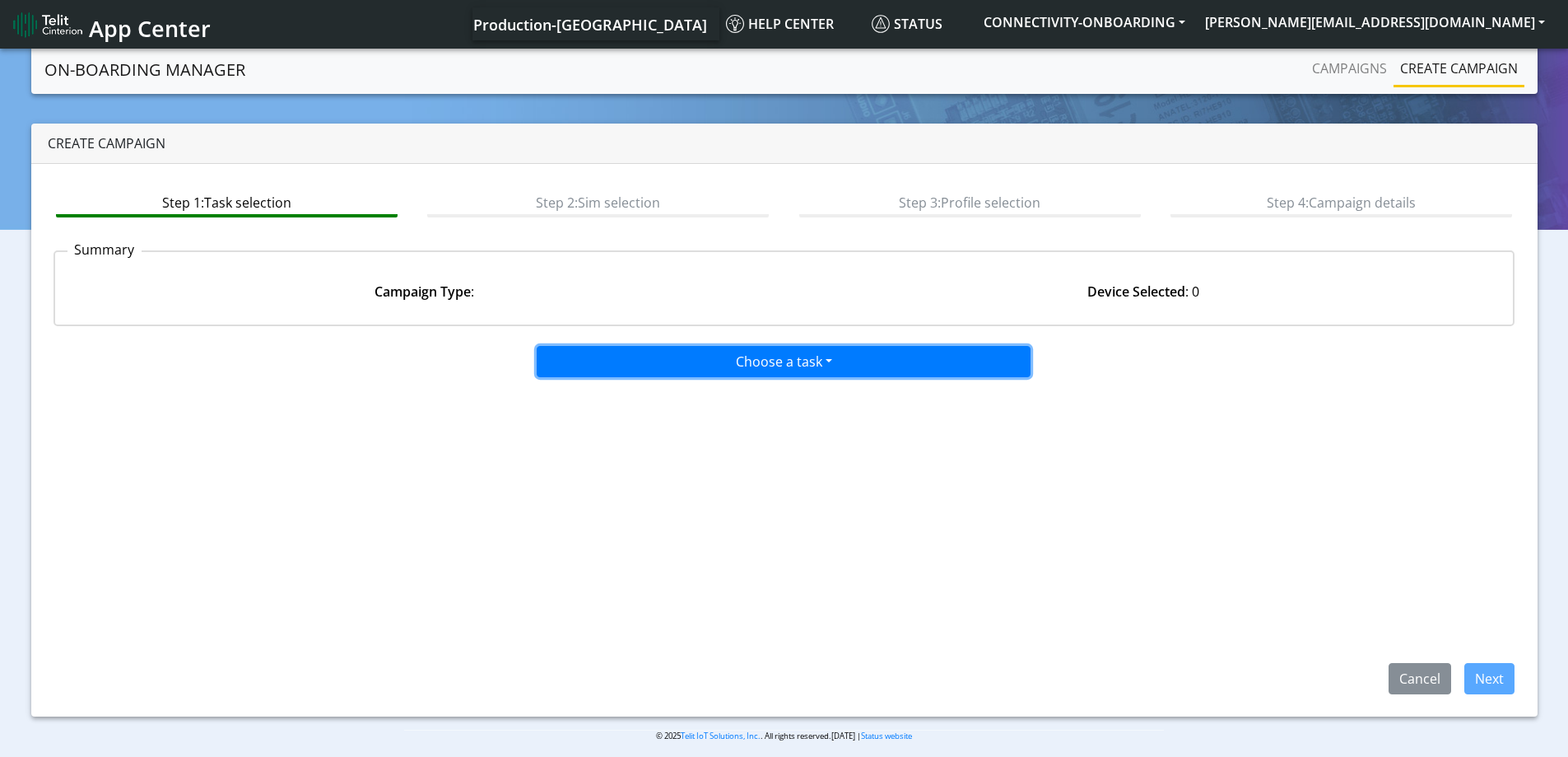
click at [829, 360] on button "Choose a task" at bounding box center [783, 361] width 494 height 31
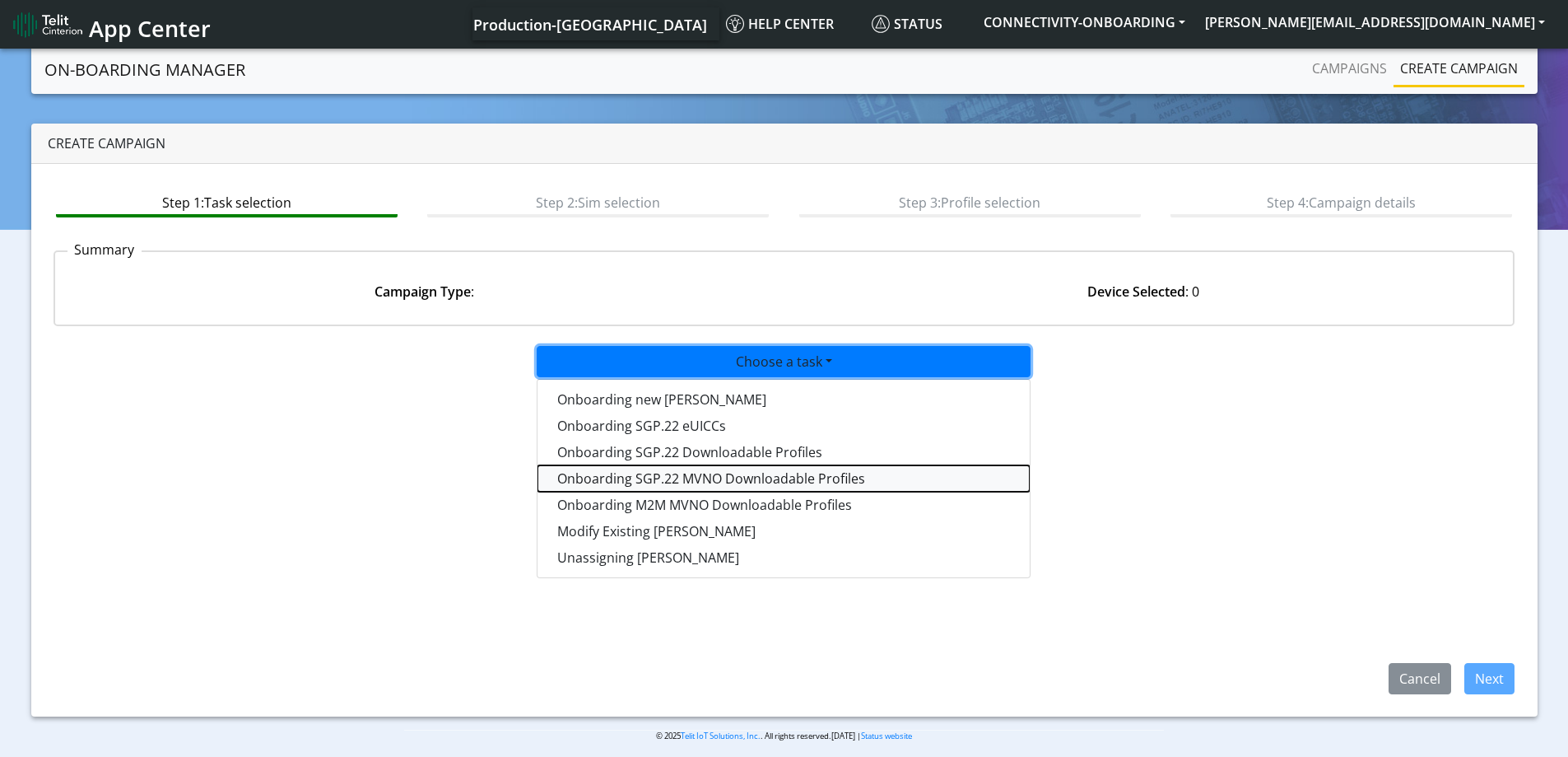
click at [762, 479] on tasksgp22mvnoprofile-dropdown "Onboarding SGP.22 MVNO Downloadable Profiles" at bounding box center [783, 478] width 492 height 26
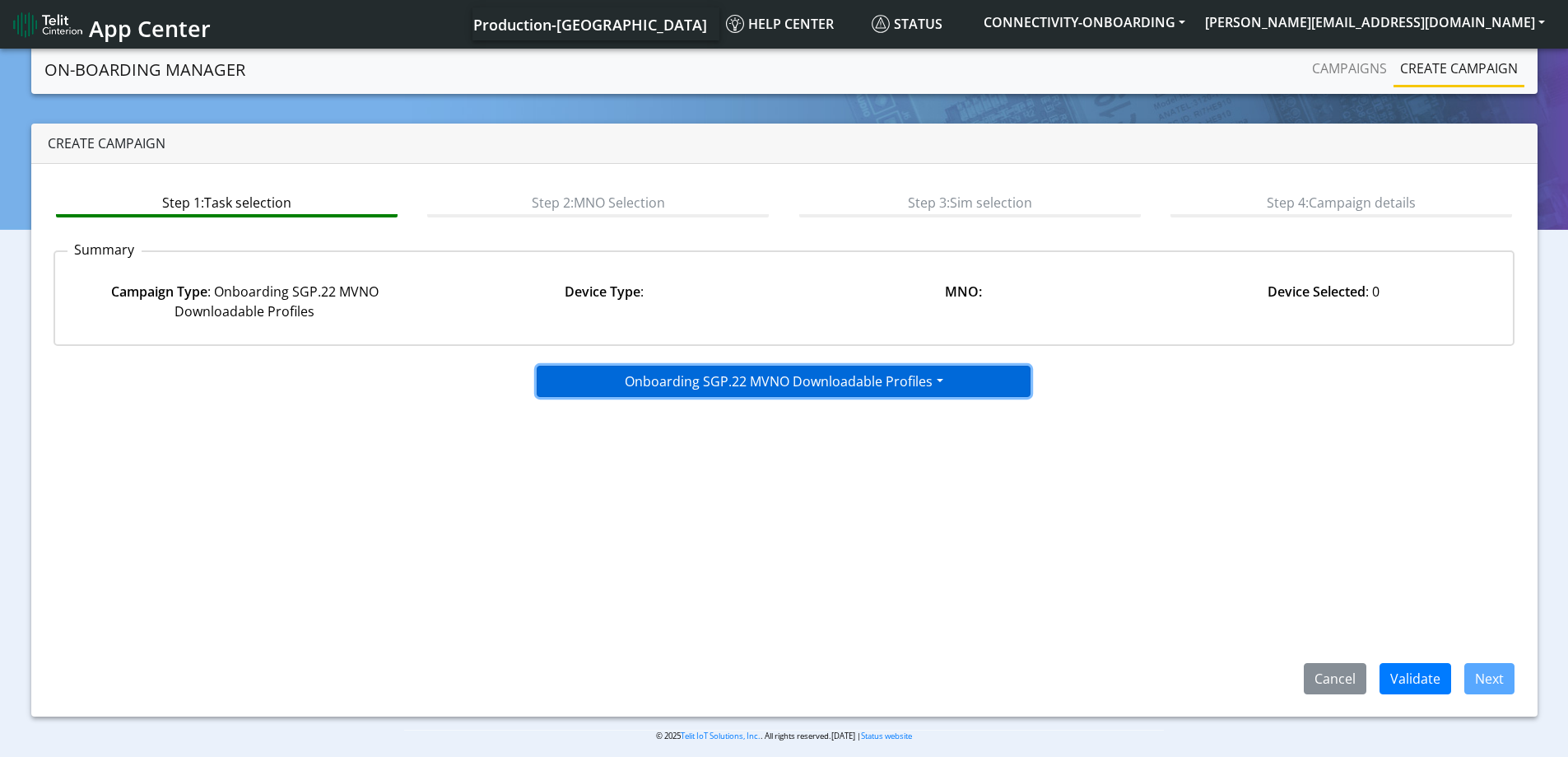
click at [937, 376] on button "Onboarding SGP.22 MVNO Downloadable Profiles" at bounding box center [783, 381] width 494 height 31
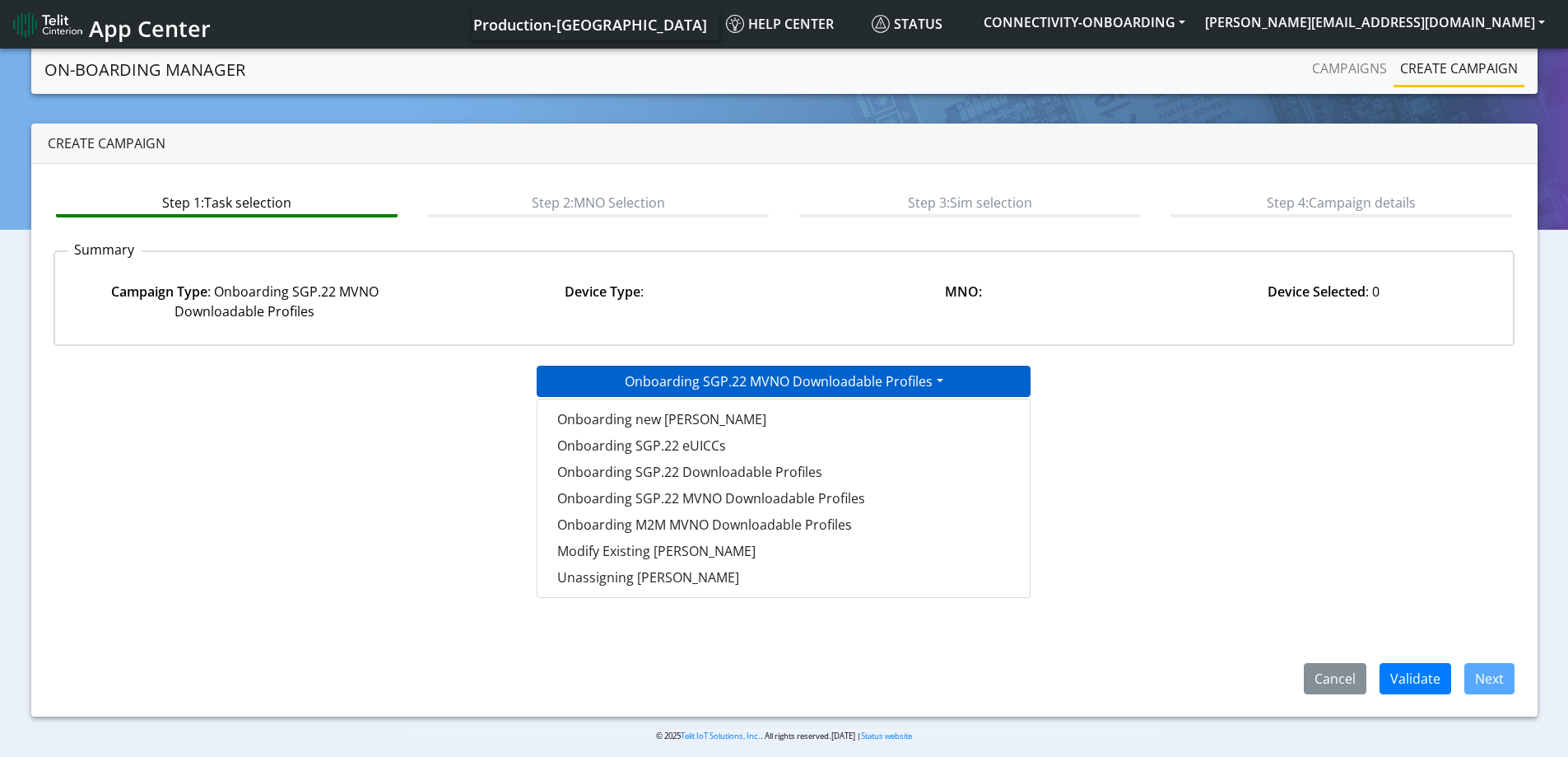
click at [1298, 386] on div "Onboarding SGP.22 MVNO Downloadable Profiles Onboarding new SIMs Onboarding SGP…" at bounding box center [785, 378] width 1487 height 38
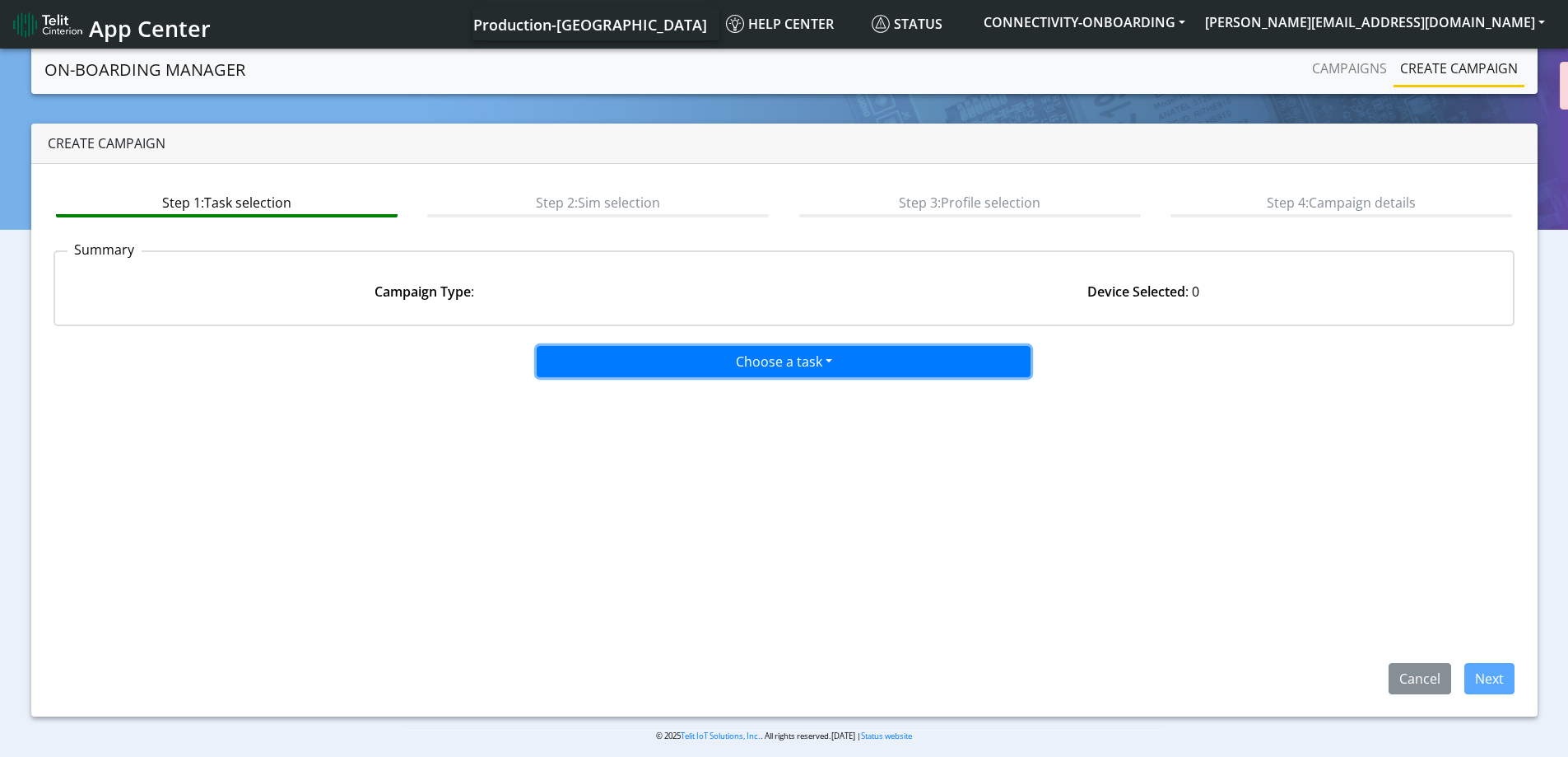
click at [830, 364] on button "Choose a task" at bounding box center [783, 361] width 494 height 31
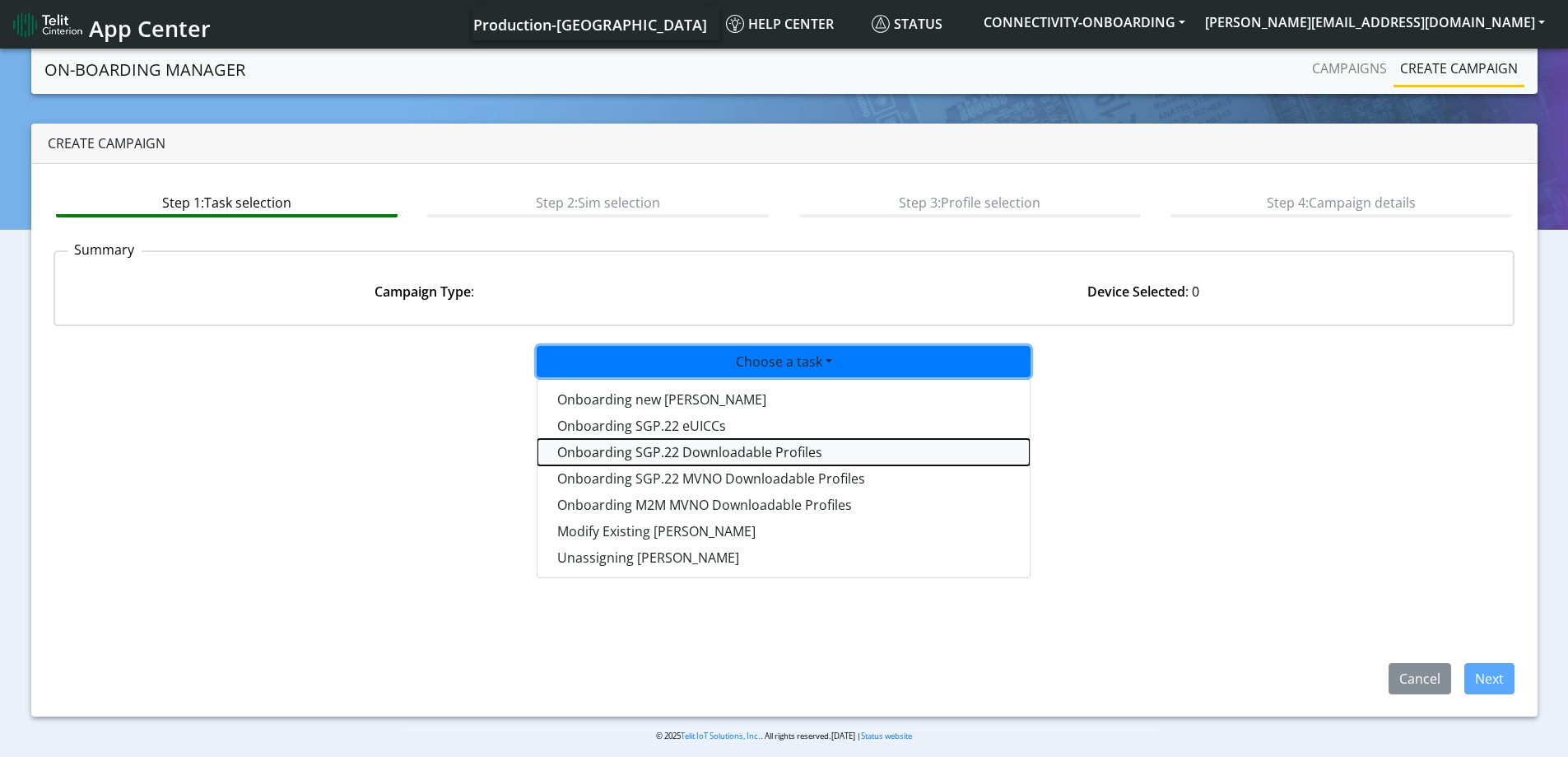
click at [772, 452] on tasksgp22profile-dropdown "Onboarding SGP.22 Downloadable Profiles" at bounding box center [783, 452] width 492 height 26
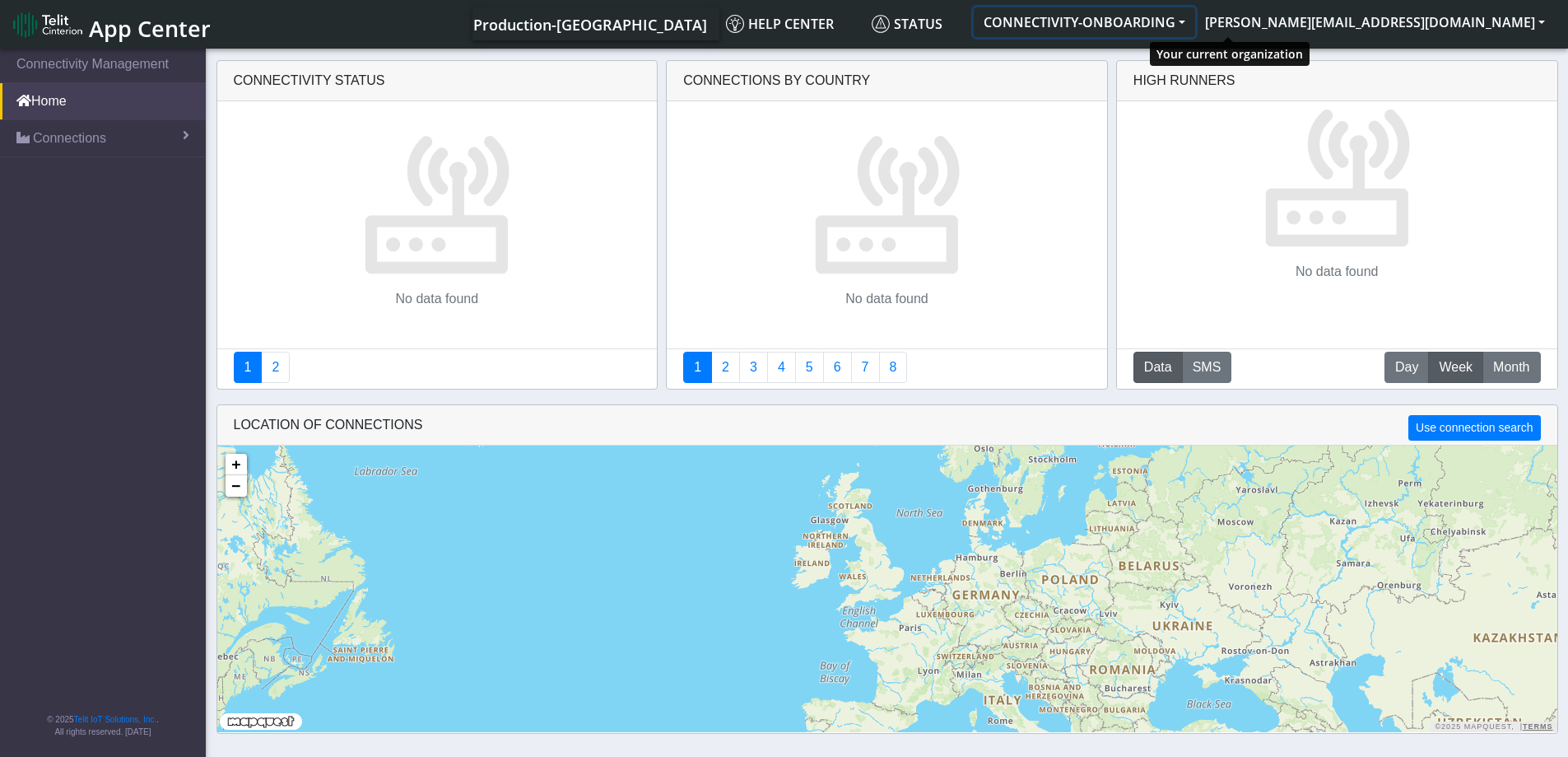
click at [1195, 24] on button "CONNECTIVITY-ONBOARDING" at bounding box center [1084, 22] width 221 height 29
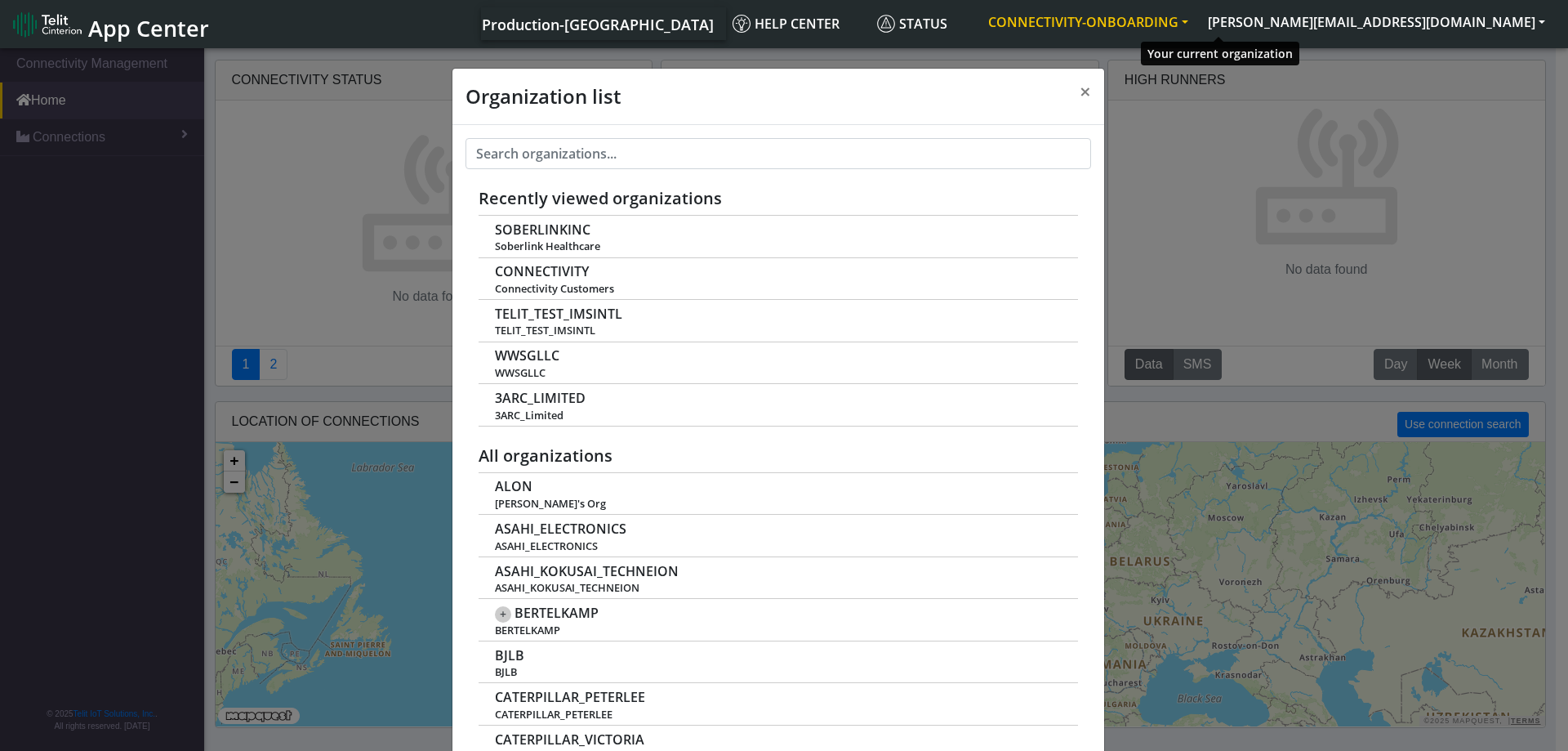
scroll to position [6, 0]
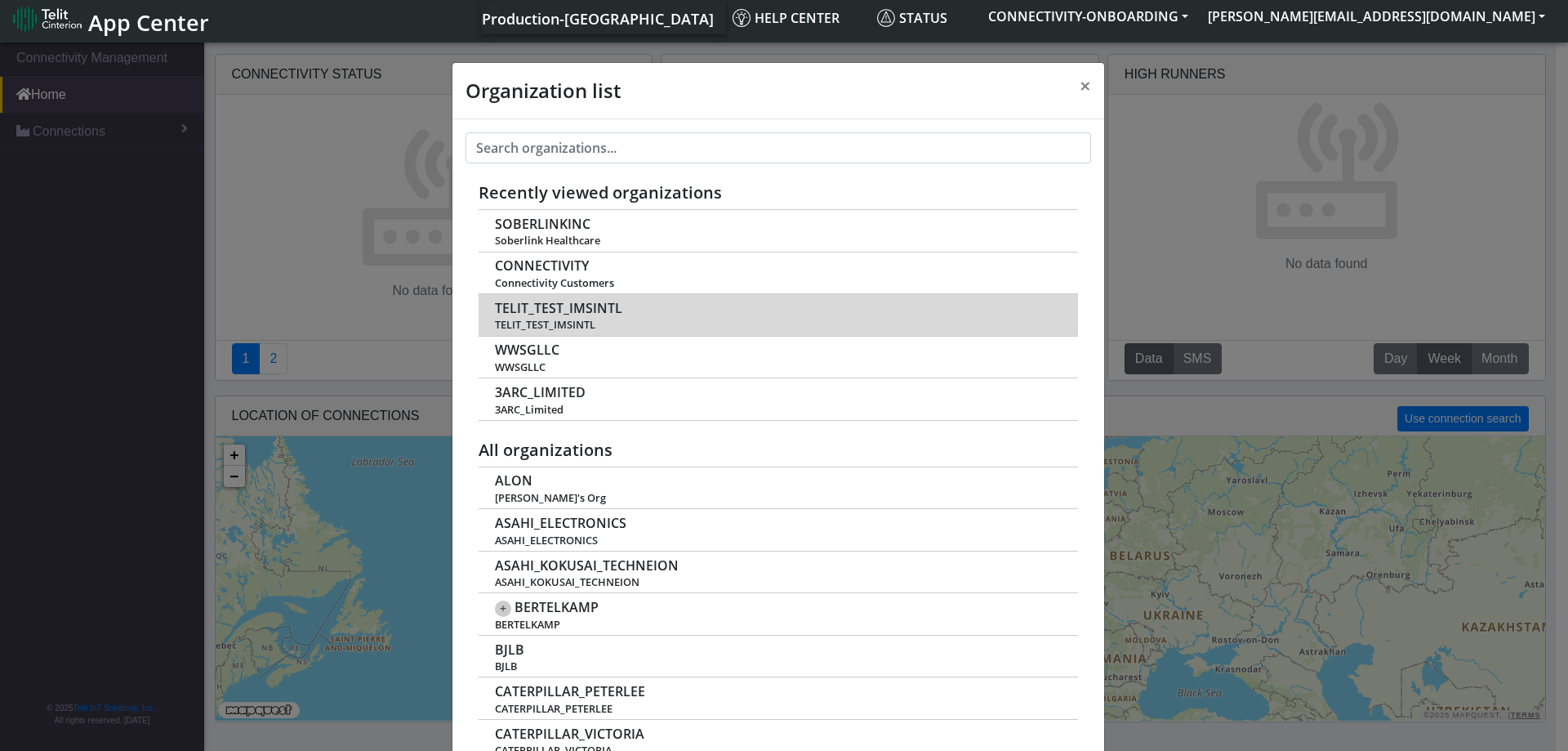
click at [683, 307] on td "TELIT_TEST_IMSINTL TELIT_TEST_IMSINTL" at bounding box center [779, 315] width 600 height 42
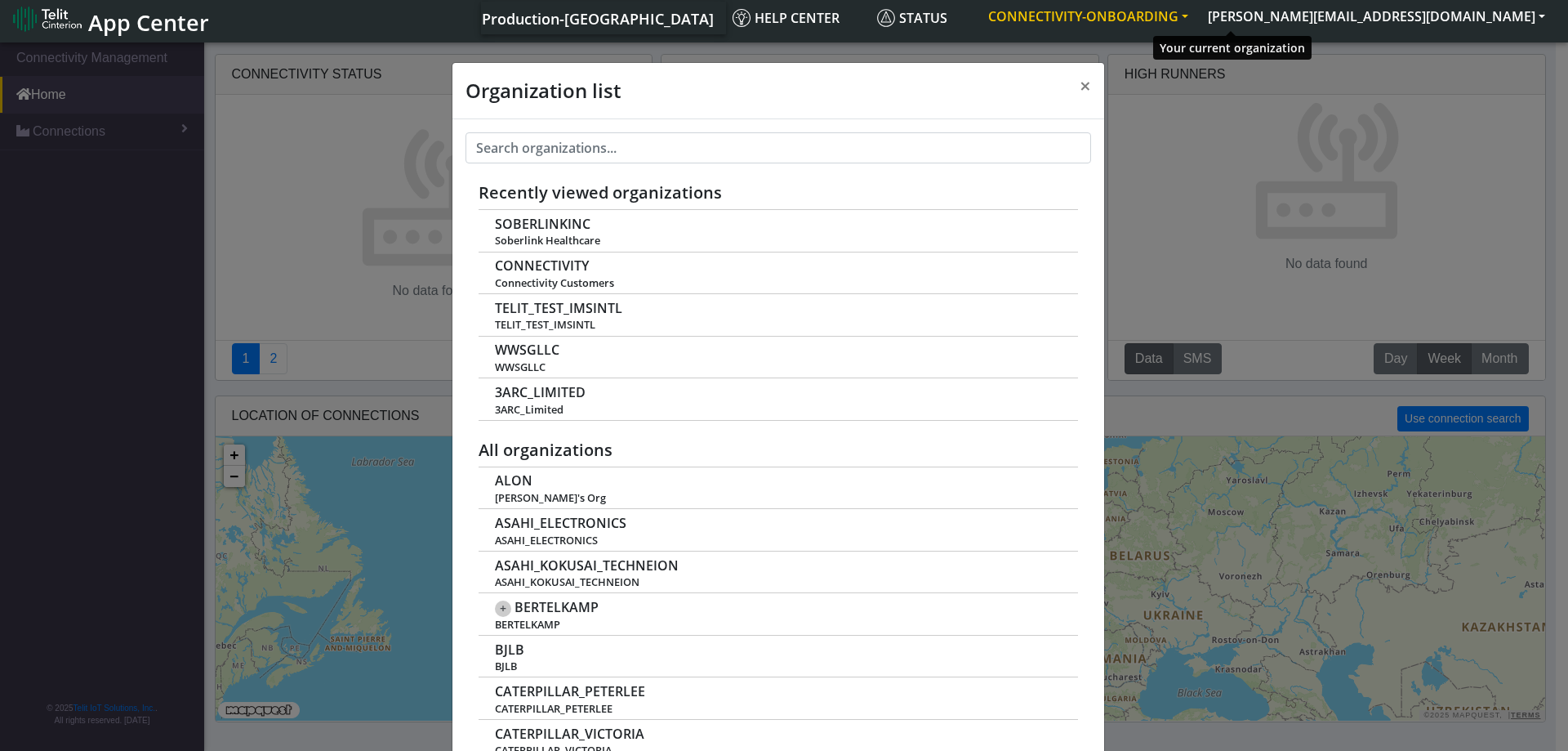
click at [1198, 18] on button "CONNECTIVITY-ONBOARDING" at bounding box center [1088, 16] width 219 height 29
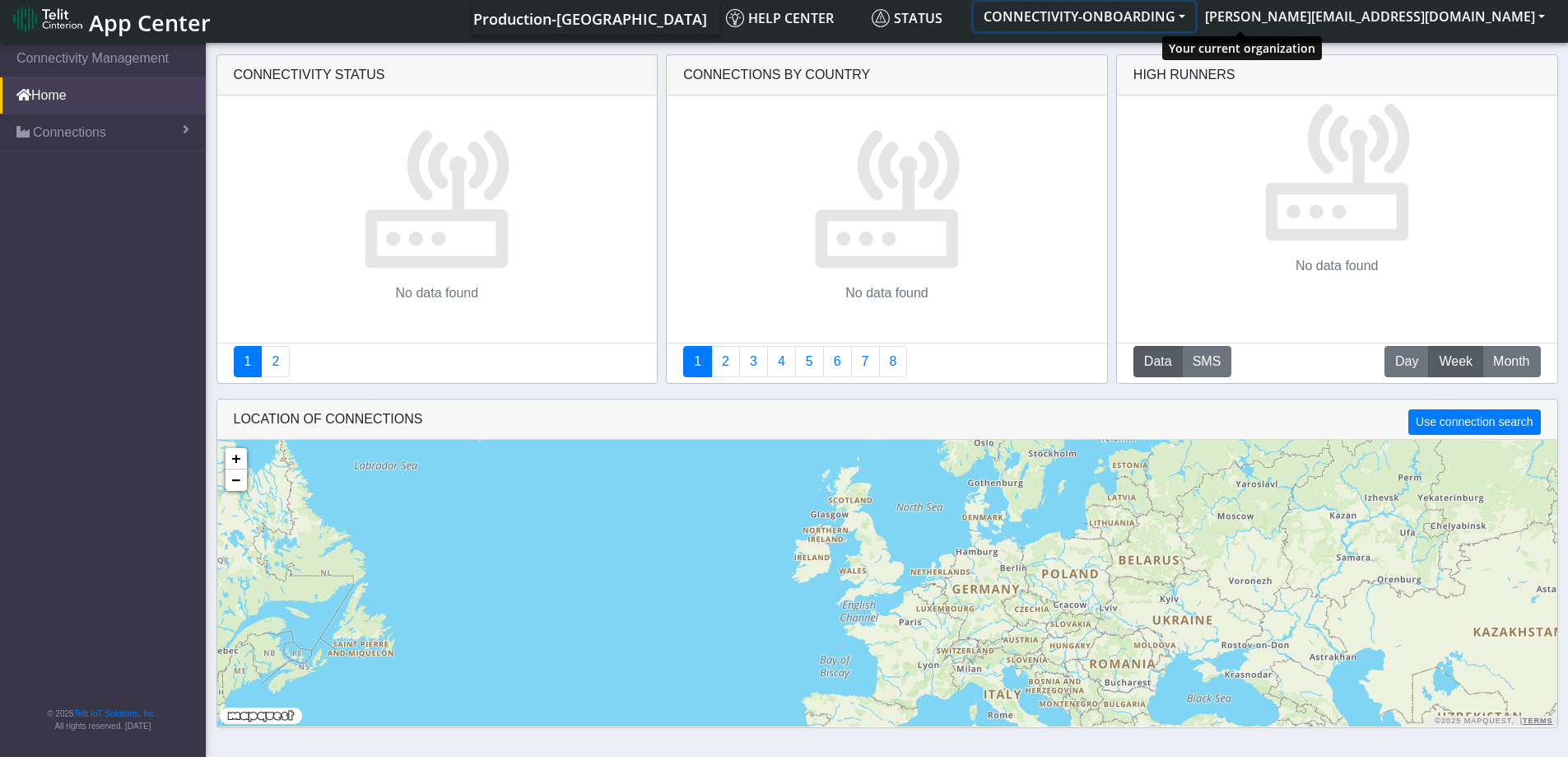
click at [1195, 12] on button "CONNECTIVITY-ONBOARDING" at bounding box center [1084, 16] width 221 height 29
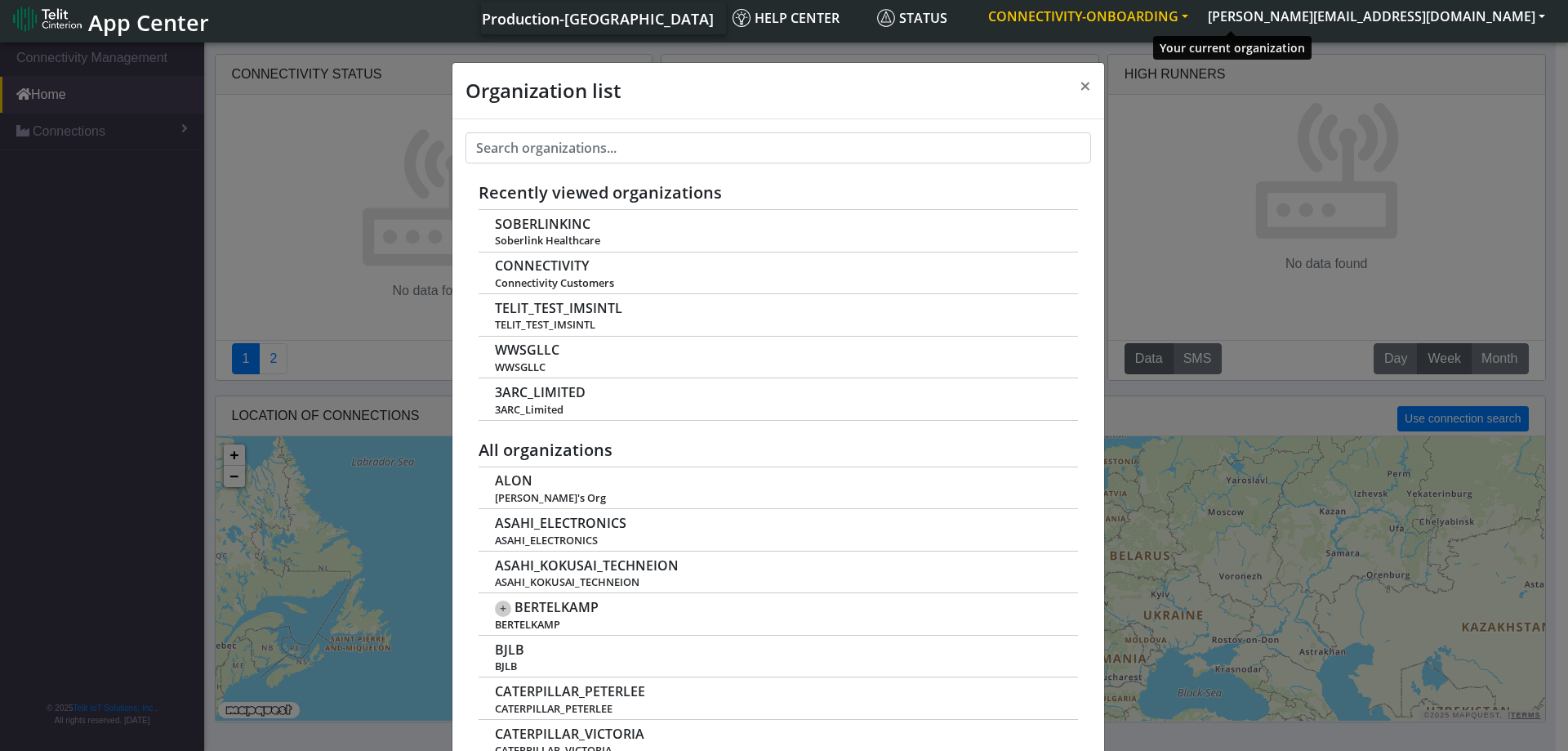
click at [1198, 14] on button "CONNECTIVITY-ONBOARDING" at bounding box center [1088, 16] width 219 height 29
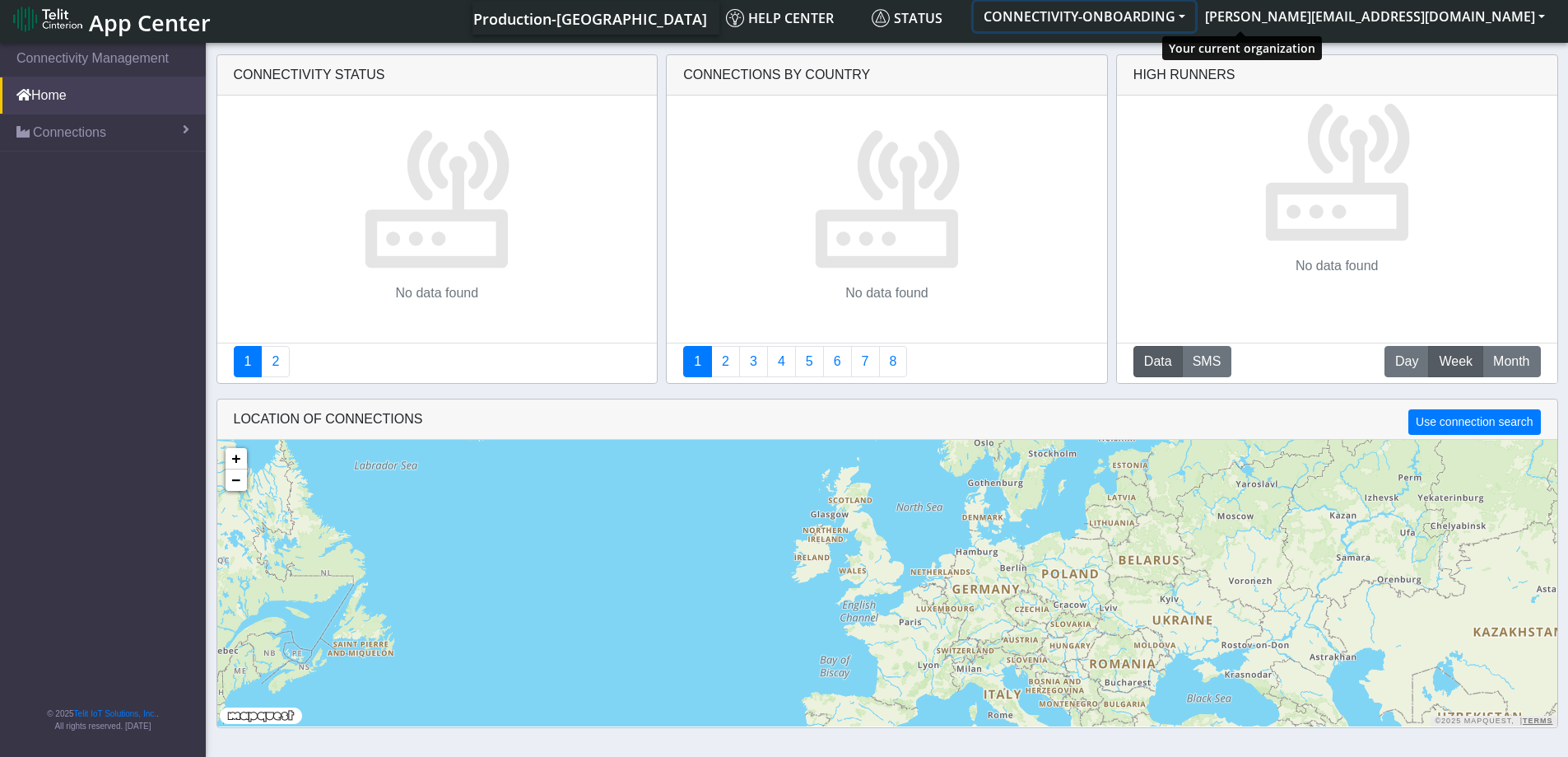
click at [1195, 16] on button "CONNECTIVITY-ONBOARDING" at bounding box center [1084, 16] width 221 height 29
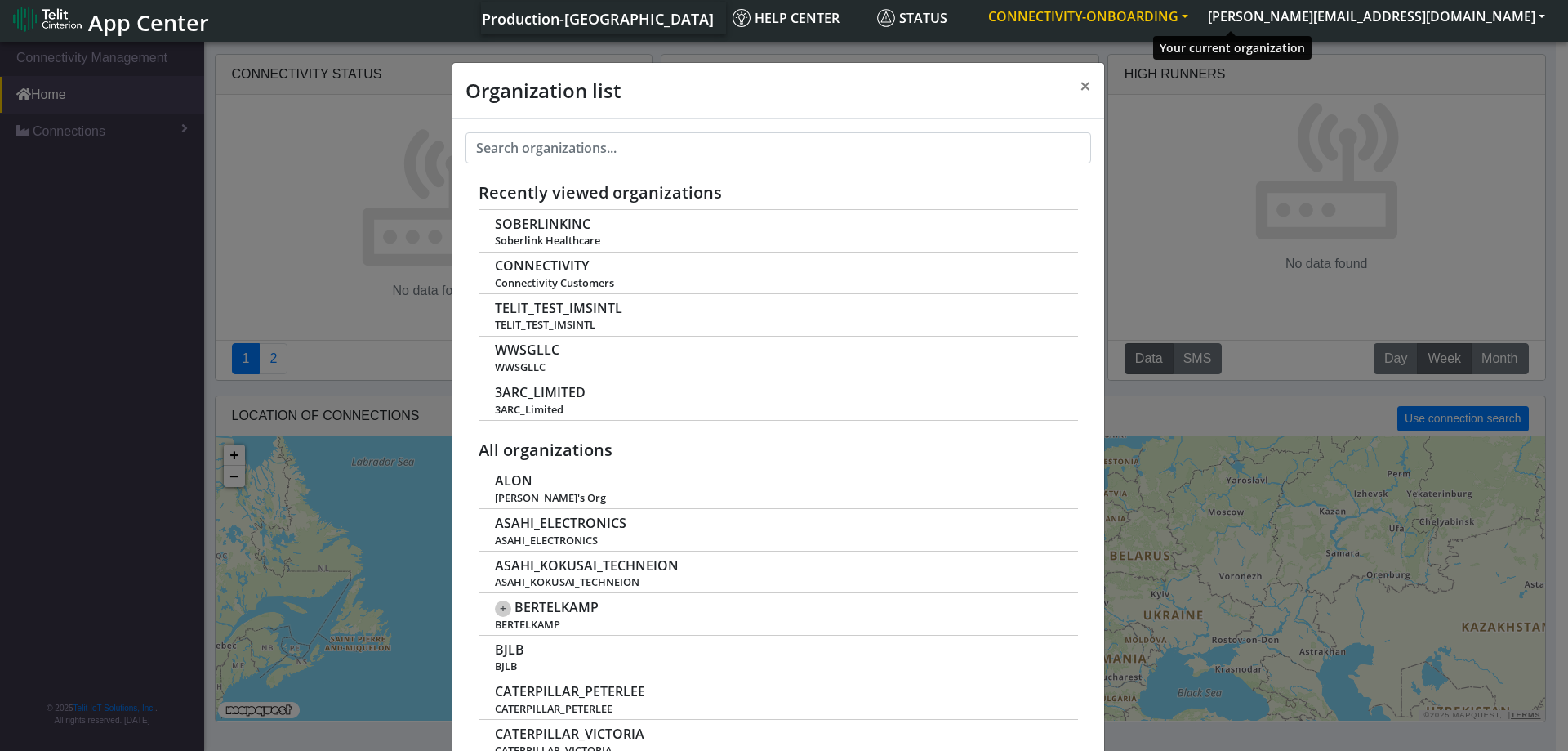
click at [1198, 8] on button "CONNECTIVITY-ONBOARDING" at bounding box center [1088, 16] width 219 height 29
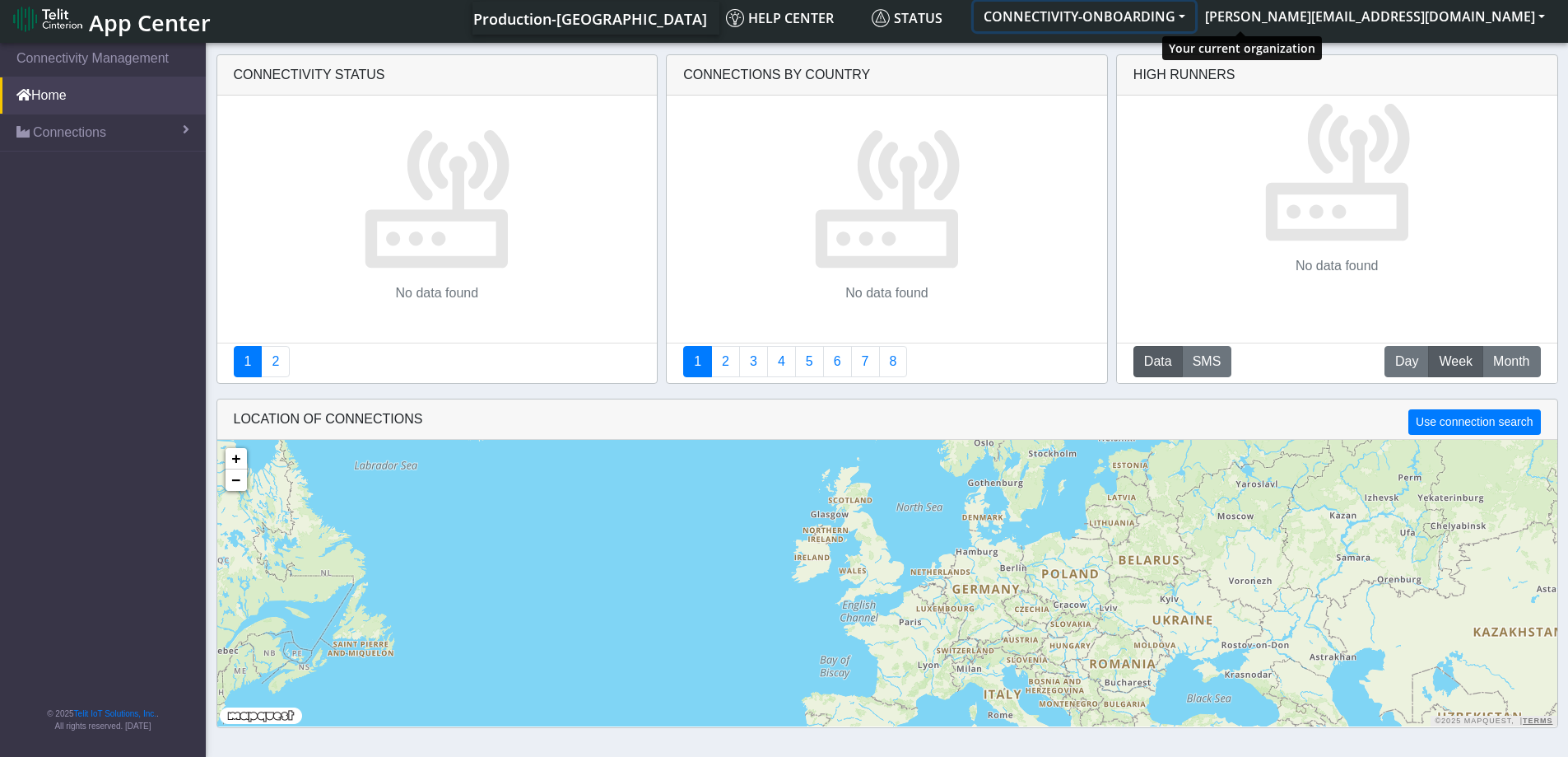
click at [1195, 9] on button "CONNECTIVITY-ONBOARDING" at bounding box center [1084, 16] width 221 height 29
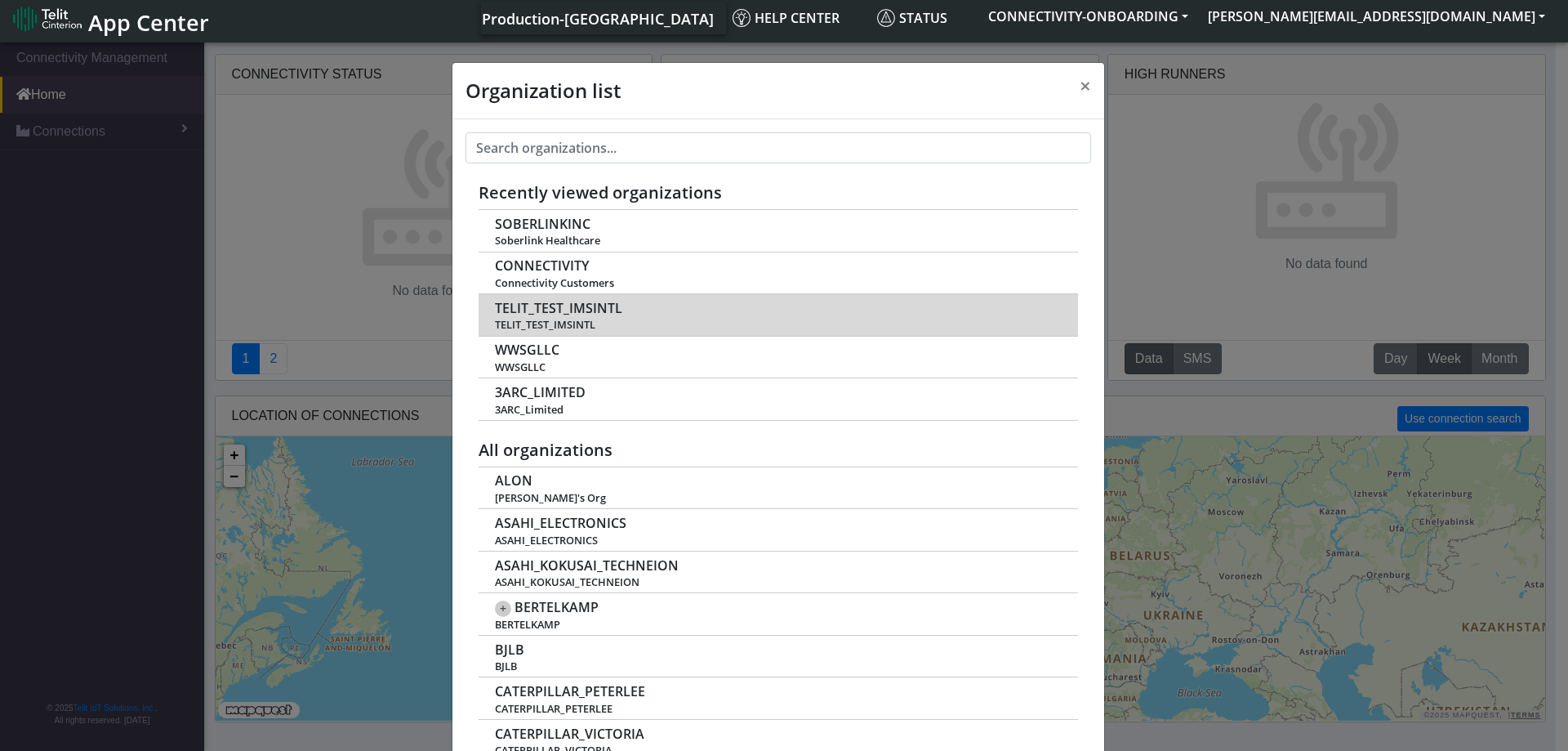
click at [606, 310] on span "TELIT_TEST_IMSINTL" at bounding box center [559, 308] width 127 height 16
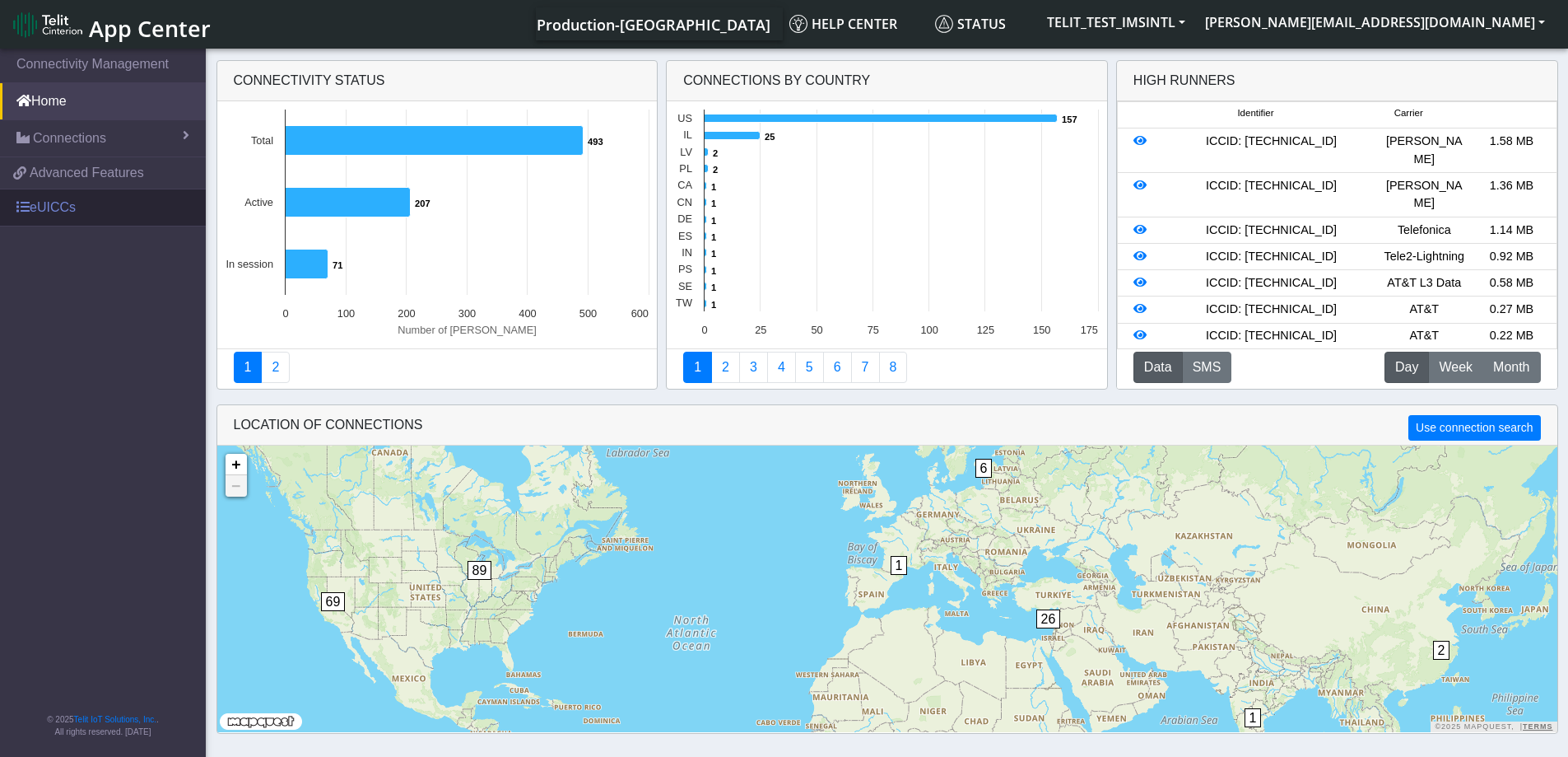
click at [60, 206] on link "eUICCs" at bounding box center [103, 207] width 206 height 36
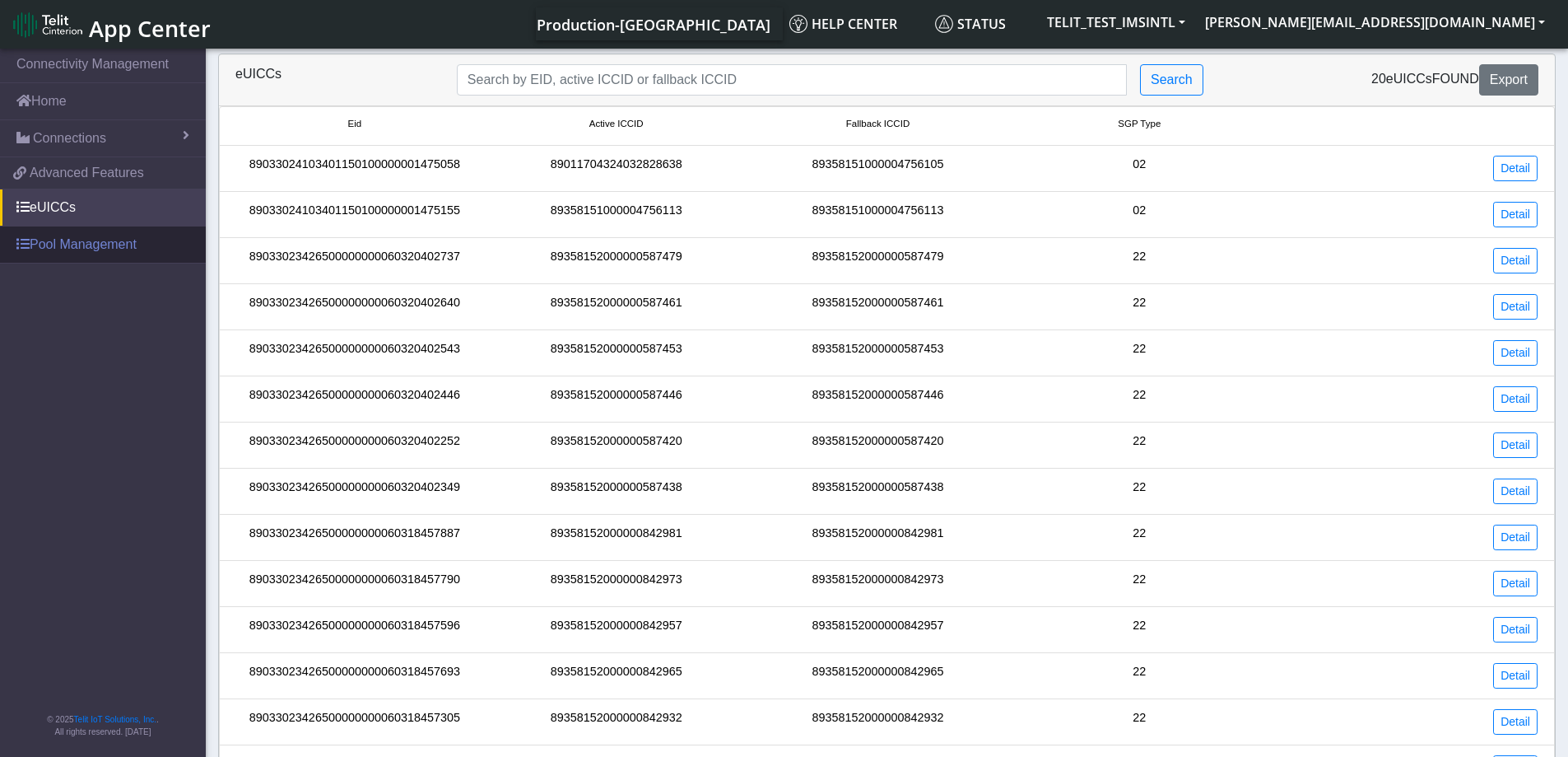
click at [71, 249] on link "Pool Management" at bounding box center [103, 245] width 206 height 36
